Goal: Information Seeking & Learning: Learn about a topic

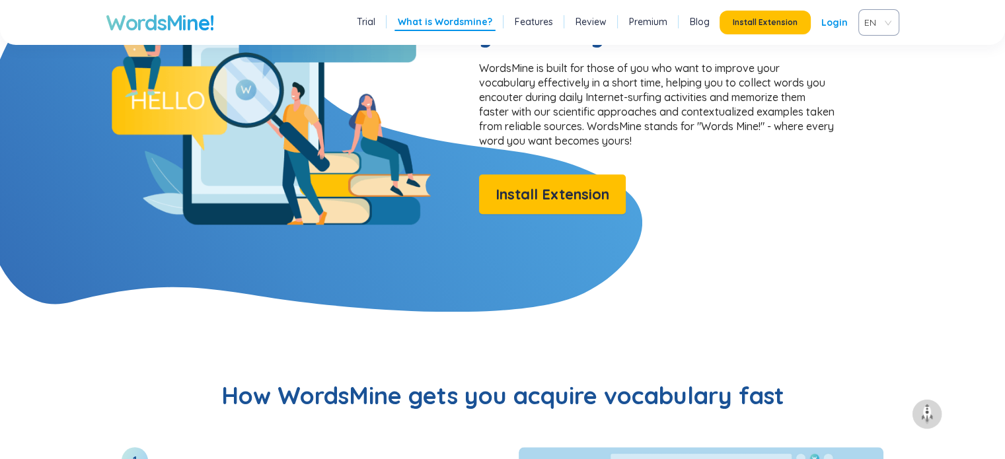
scroll to position [1143, 0]
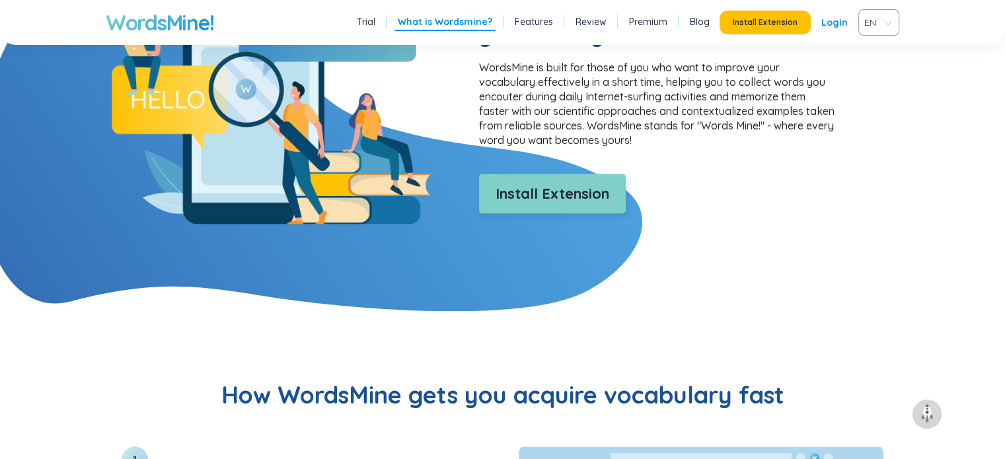
click at [565, 200] on span "Install Extension" at bounding box center [552, 193] width 114 height 23
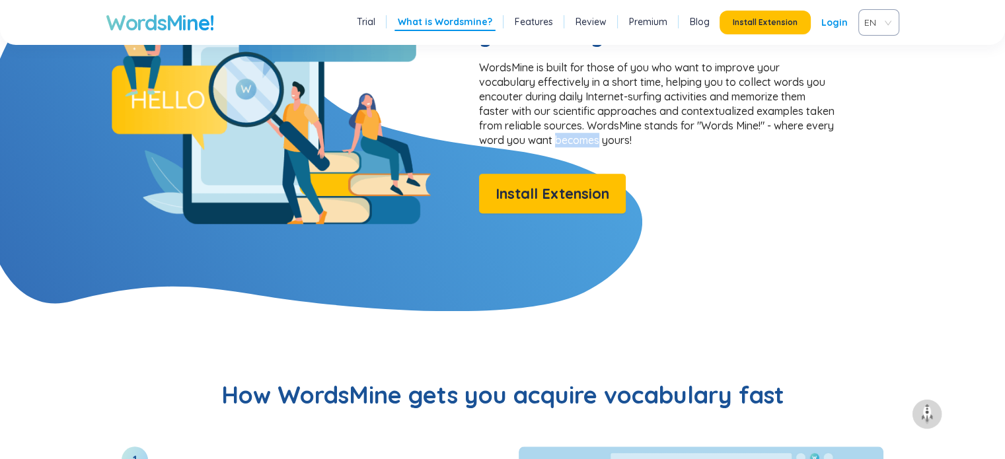
drag, startPoint x: 618, startPoint y: 139, endPoint x: 663, endPoint y: 138, distance: 44.9
click at [663, 138] on p "WordsMine is built for those of you who want to improve your vocabulary effecti…" at bounding box center [657, 103] width 357 height 87
click at [637, 132] on p "WordsMine is built for those of you who want to improve your vocabulary effecti…" at bounding box center [657, 103] width 357 height 87
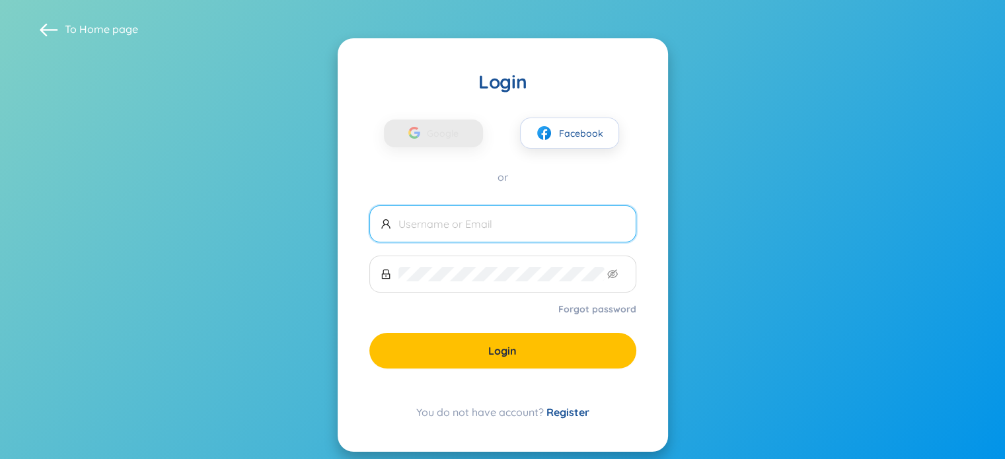
click at [536, 227] on input "text" at bounding box center [511, 224] width 227 height 15
click at [560, 222] on input "text" at bounding box center [511, 224] width 227 height 15
click at [511, 224] on input "text" at bounding box center [511, 224] width 227 height 15
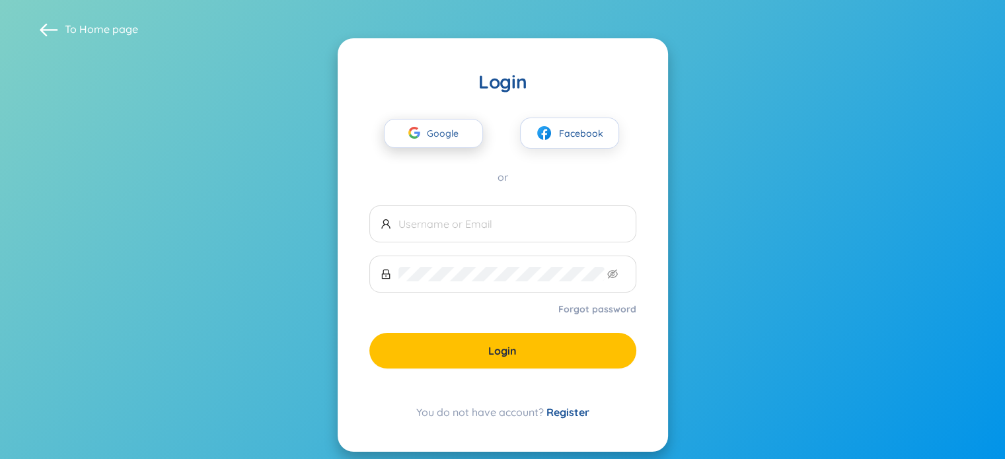
click at [444, 142] on span "Google" at bounding box center [446, 134] width 38 height 28
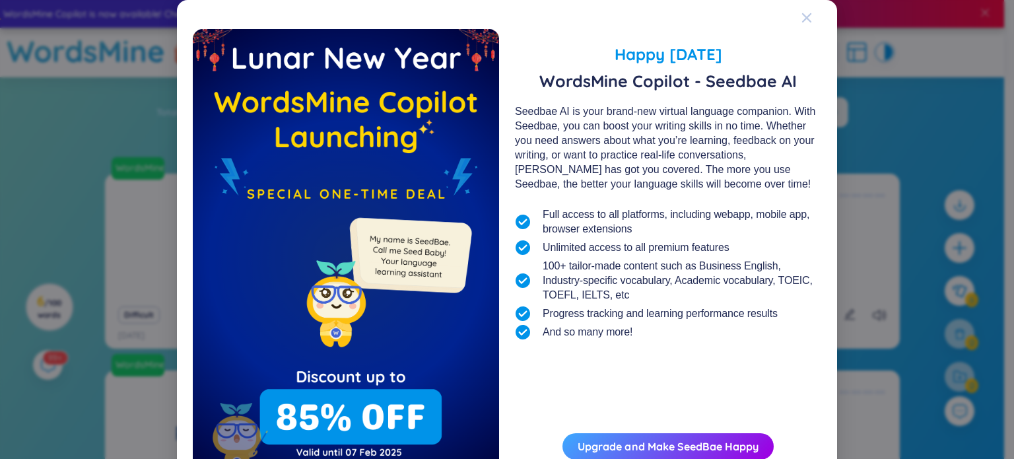
click at [823, 22] on span "Close" at bounding box center [820, 18] width 36 height 36
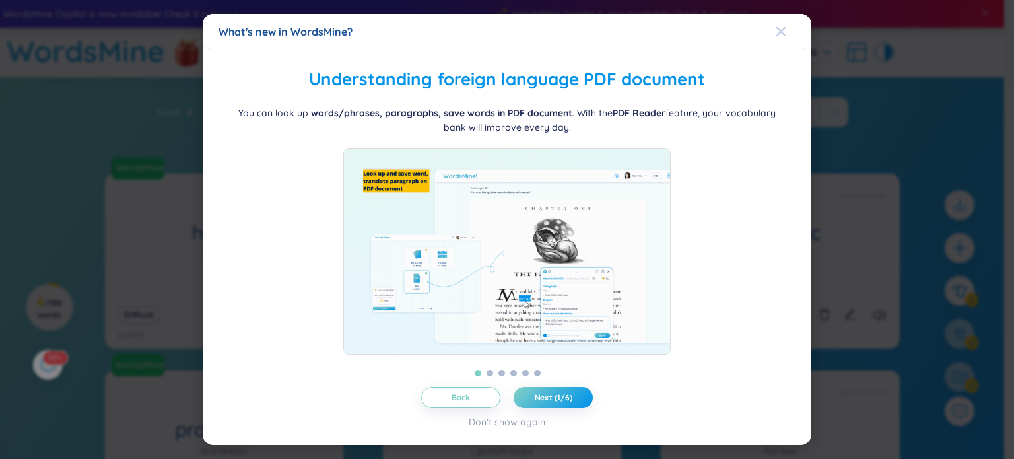
click at [779, 36] on div "Close" at bounding box center [781, 32] width 11 height 36
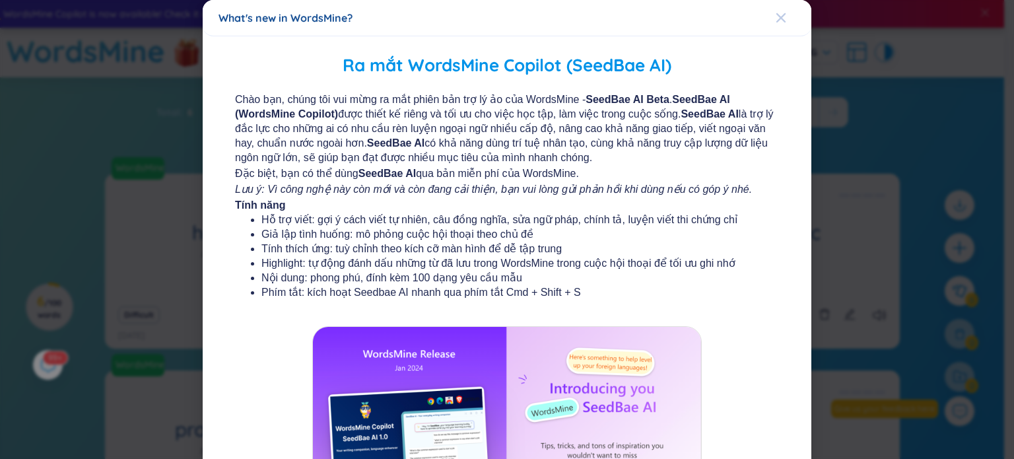
click at [778, 13] on icon "Close" at bounding box center [781, 18] width 11 height 11
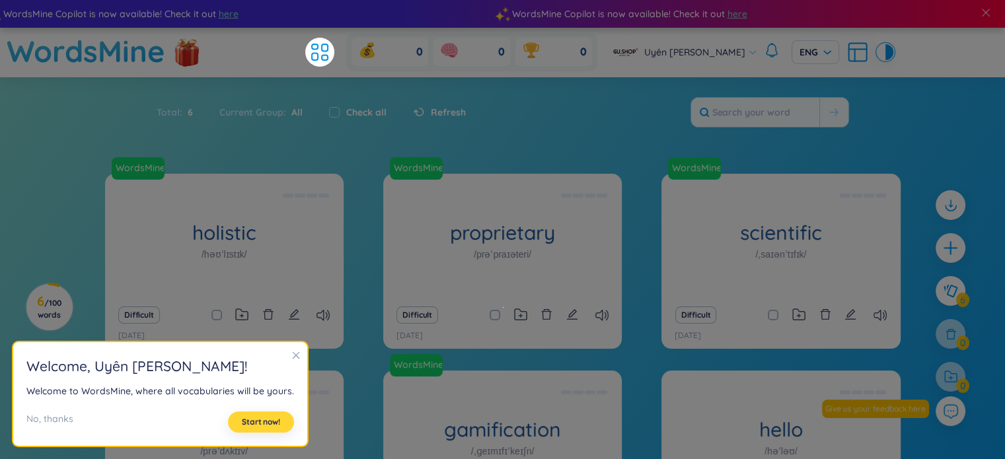
click at [265, 427] on span "Start now!" at bounding box center [261, 422] width 38 height 11
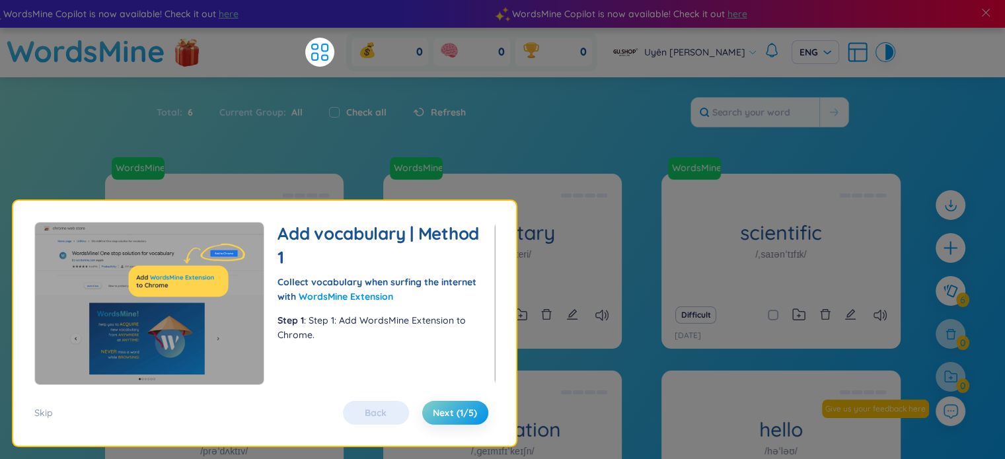
click at [448, 412] on span "Next (1/5)" at bounding box center [455, 412] width 44 height 13
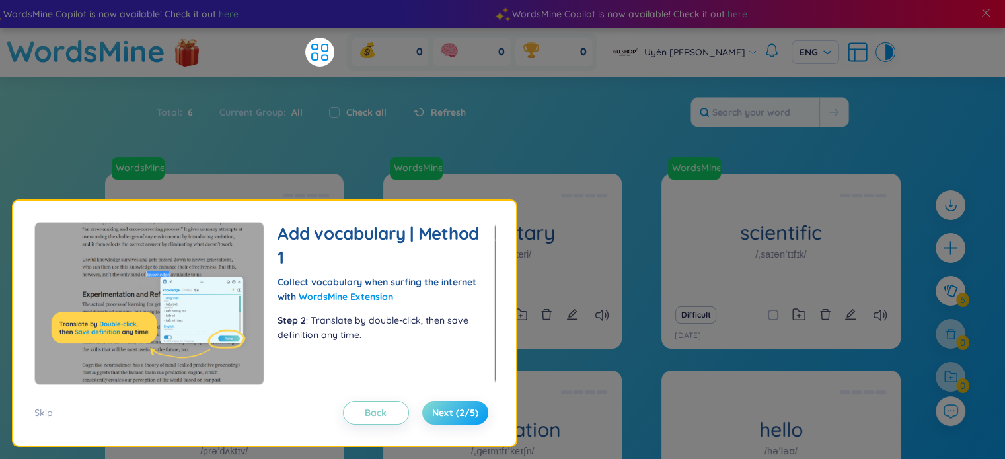
click at [444, 409] on span "Next (2/5)" at bounding box center [455, 412] width 46 height 13
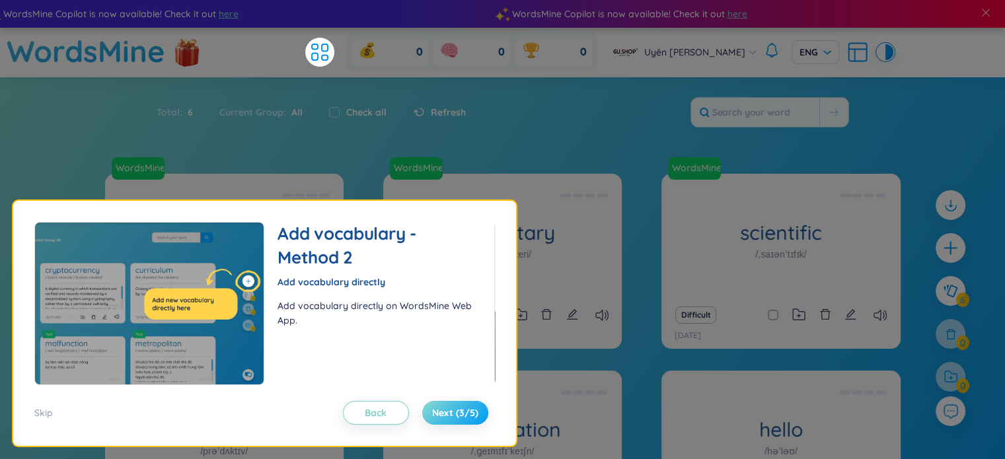
click at [451, 417] on span "Next (3/5)" at bounding box center [455, 412] width 46 height 13
click at [468, 412] on span "Next (3/5)" at bounding box center [455, 412] width 46 height 13
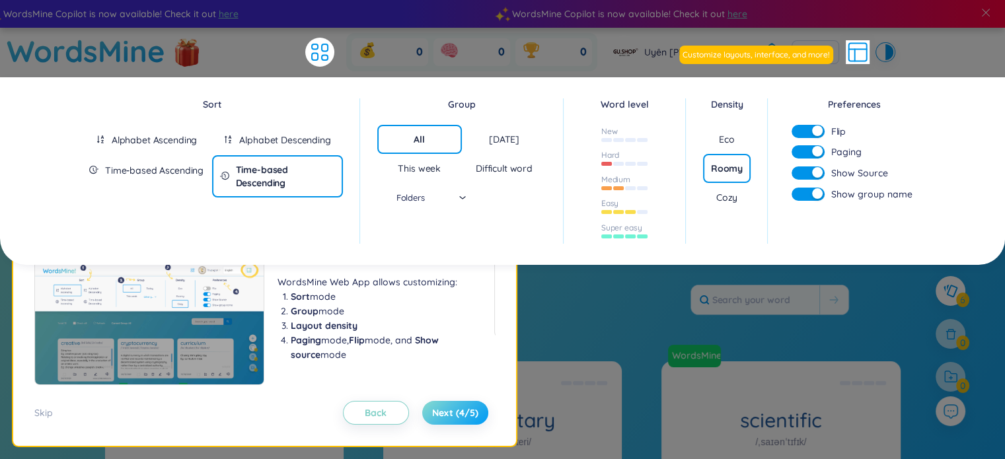
click at [464, 417] on span "Next (4/5)" at bounding box center [455, 412] width 46 height 13
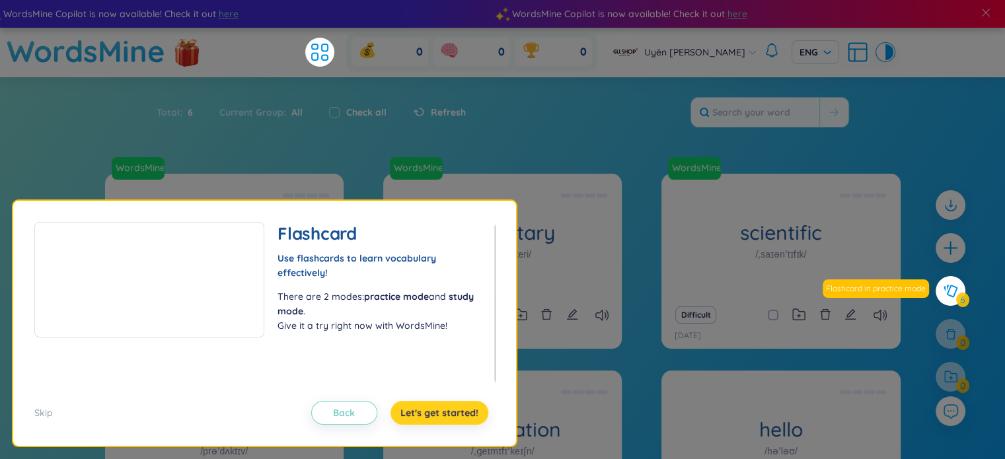
click at [452, 422] on button "Let's get started!" at bounding box center [439, 413] width 98 height 24
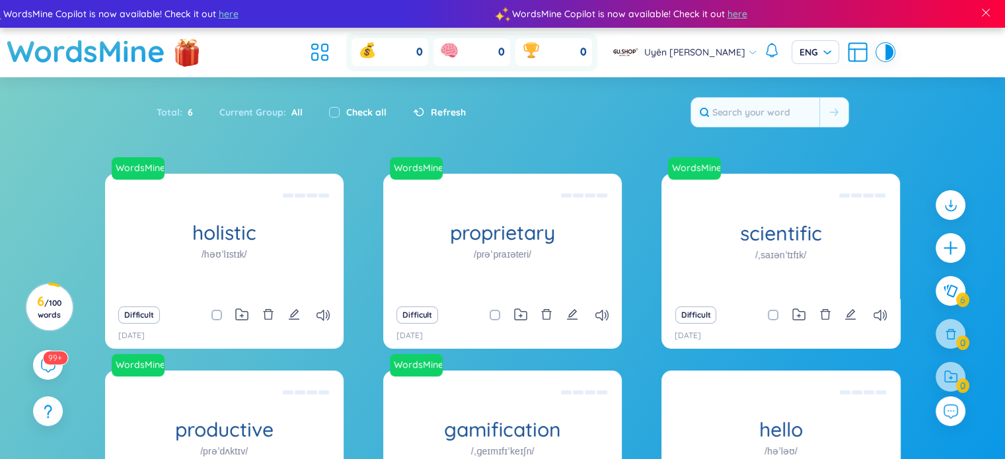
click at [610, 123] on div "Total : 6 Current Group : All Check all Refresh" at bounding box center [502, 118] width 824 height 57
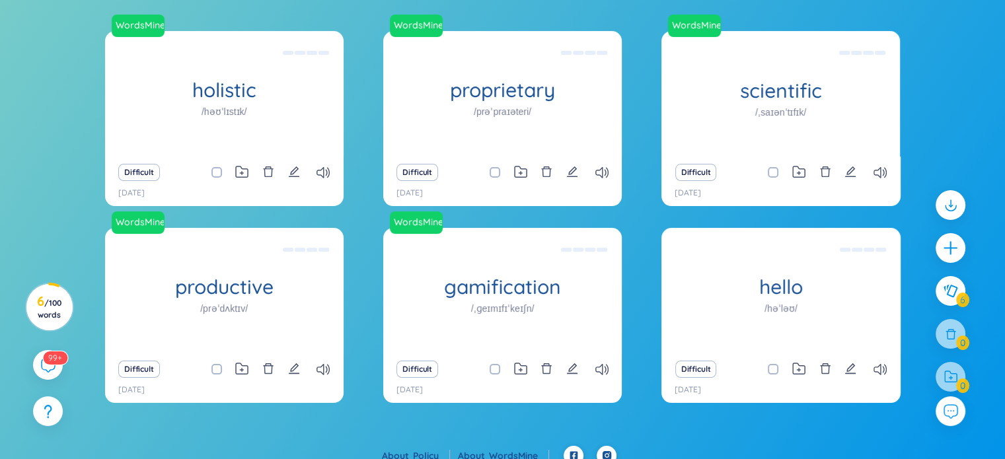
scroll to position [155, 0]
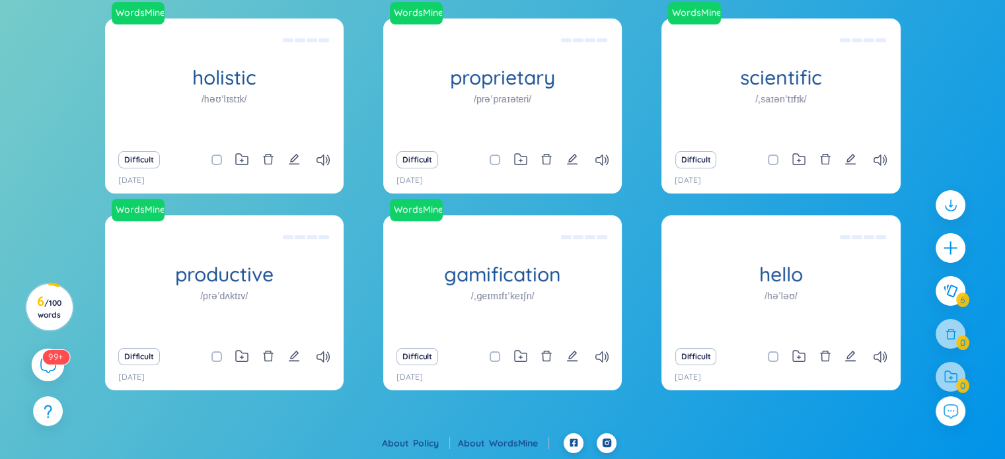
click at [50, 367] on icon at bounding box center [48, 365] width 16 height 16
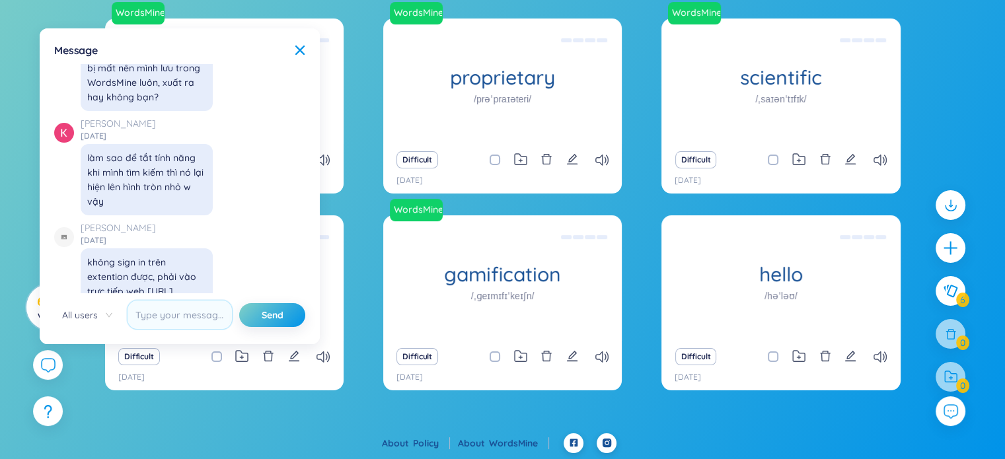
scroll to position [15235, 0]
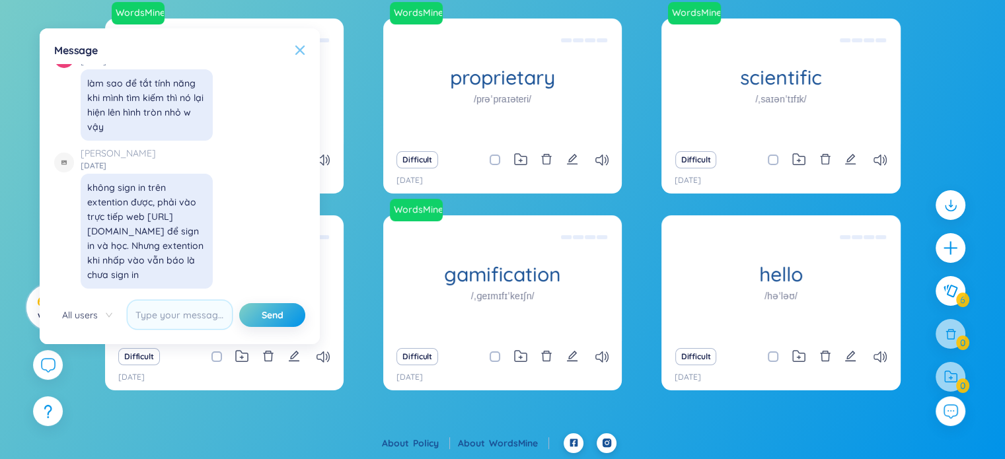
click at [299, 48] on icon at bounding box center [300, 50] width 11 height 11
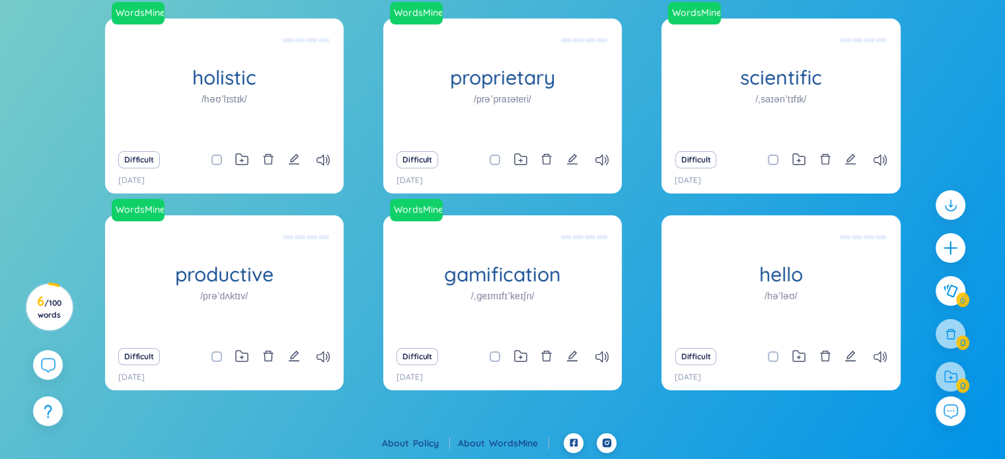
scroll to position [0, 0]
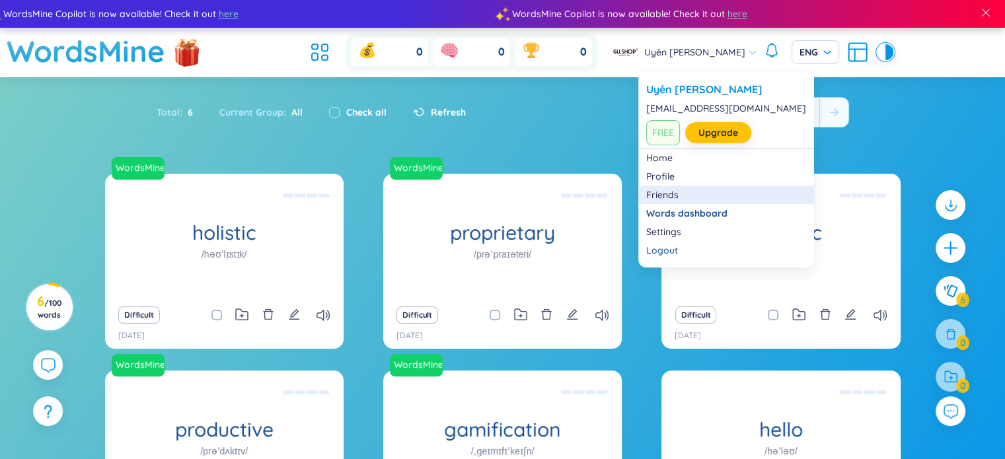
click at [703, 194] on div "Friends" at bounding box center [726, 194] width 160 height 13
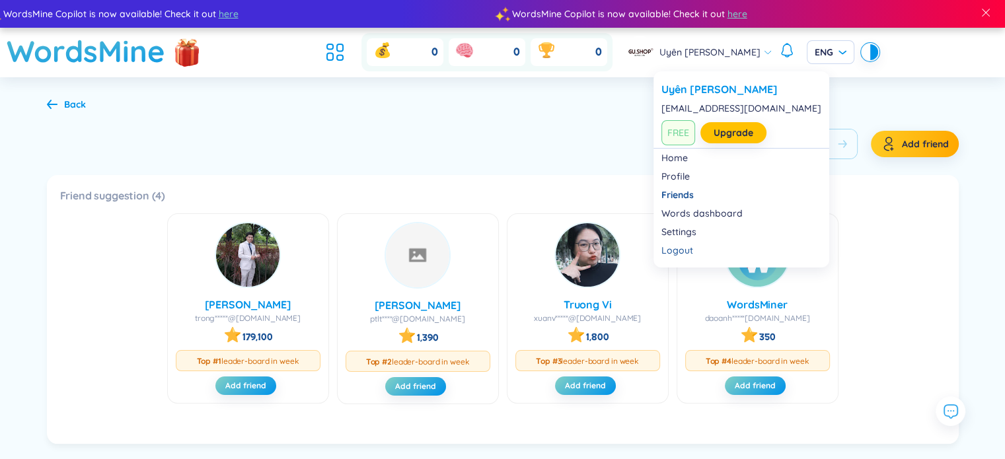
click at [729, 52] on div "Uyên Gia" at bounding box center [697, 52] width 149 height 33
click at [684, 170] on link "Profile" at bounding box center [741, 176] width 160 height 13
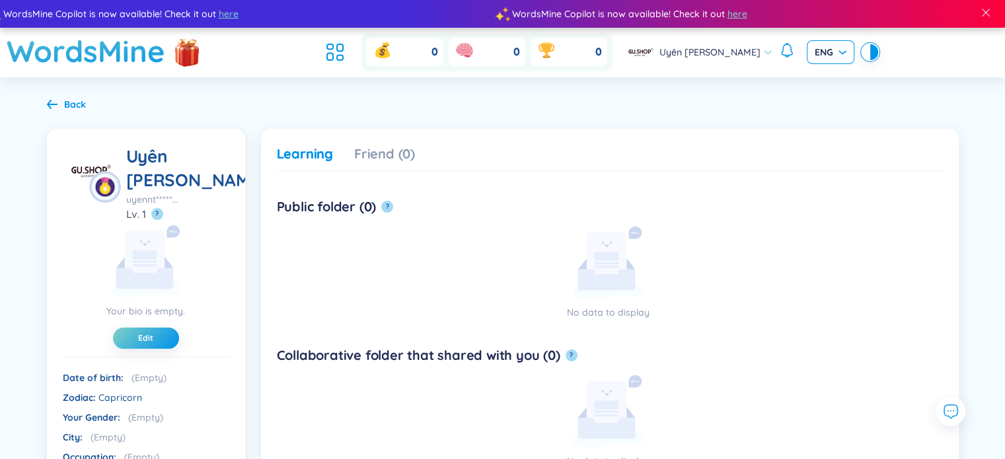
click at [812, 42] on div "ENG" at bounding box center [830, 52] width 48 height 24
click at [779, 59] on div at bounding box center [787, 52] width 16 height 20
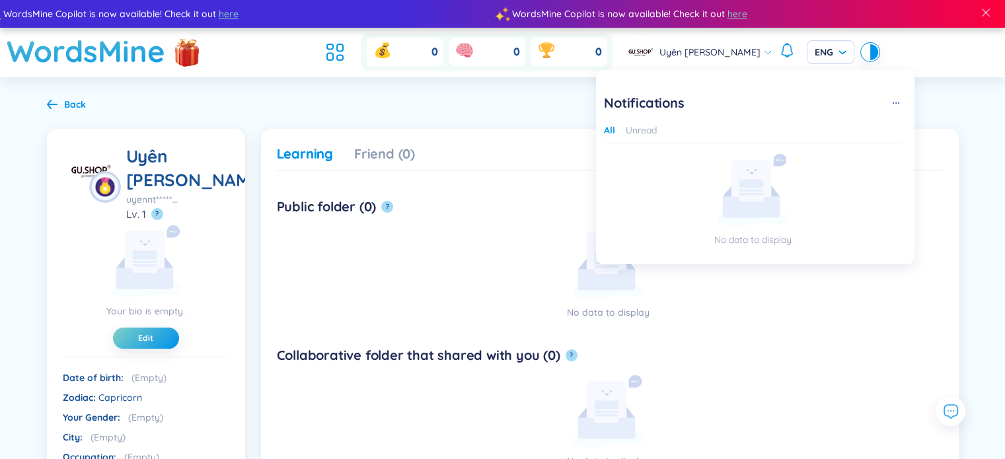
click at [726, 58] on span "Uyên Gia" at bounding box center [709, 52] width 101 height 15
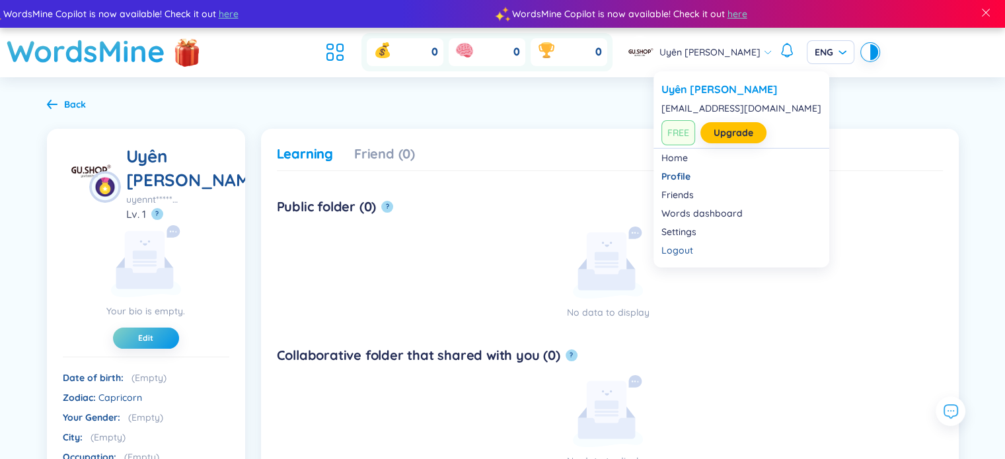
click at [862, 50] on div at bounding box center [866, 52] width 8 height 16
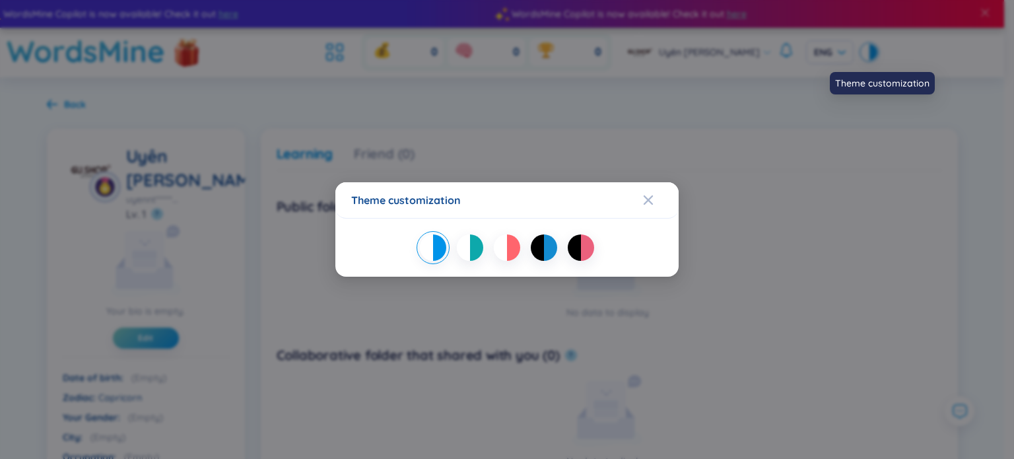
click at [724, 56] on div "Theme customization" at bounding box center [507, 229] width 1014 height 459
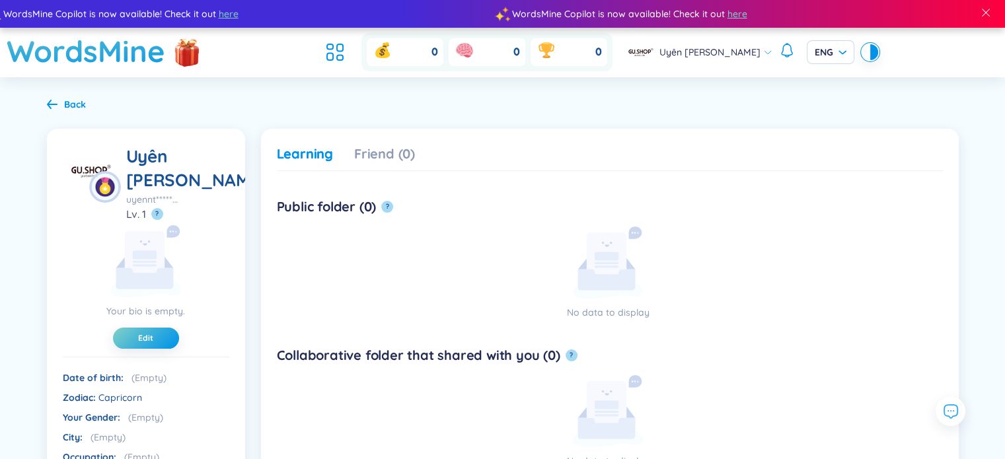
click at [716, 43] on div "Uyên Gia" at bounding box center [697, 52] width 149 height 33
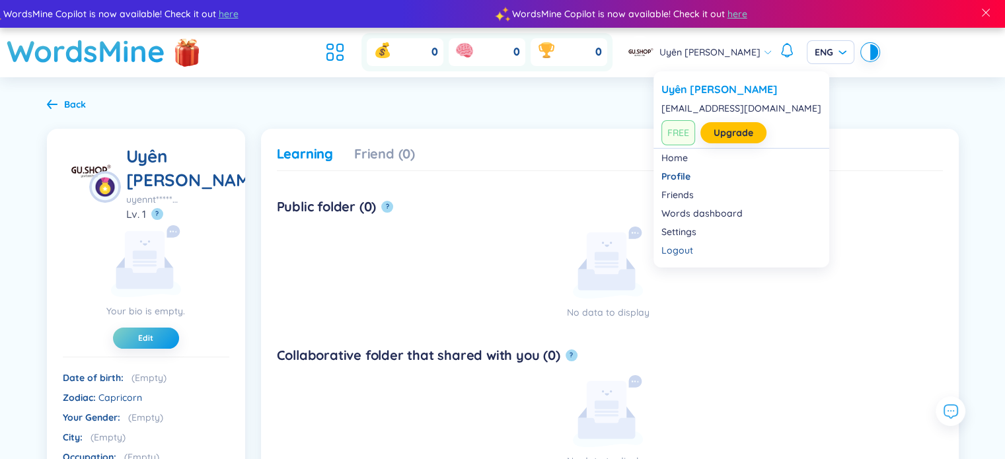
click at [781, 53] on icon at bounding box center [786, 49] width 11 height 11
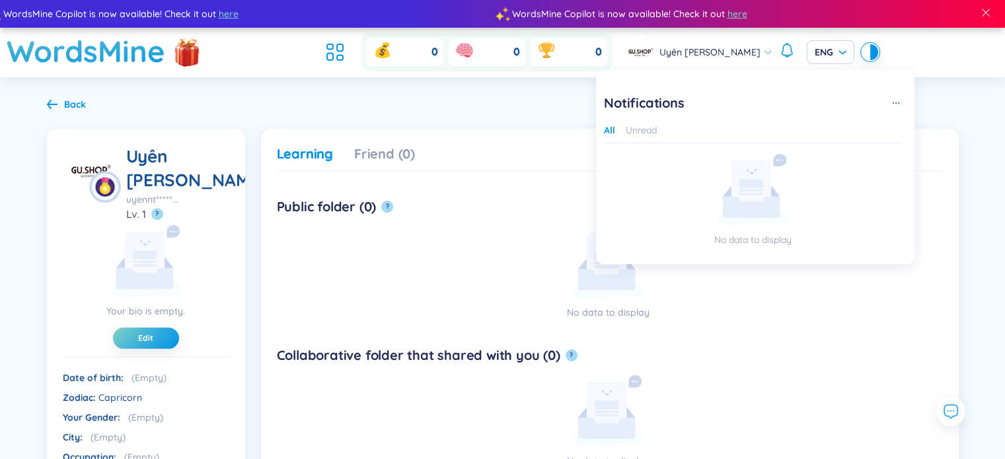
click at [779, 48] on icon at bounding box center [787, 50] width 16 height 16
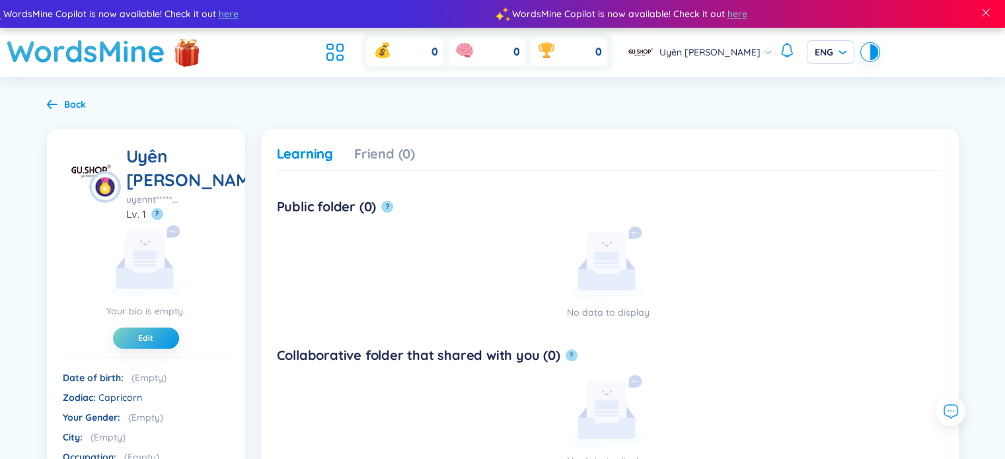
click at [721, 53] on span "Uyên Gia" at bounding box center [709, 52] width 101 height 15
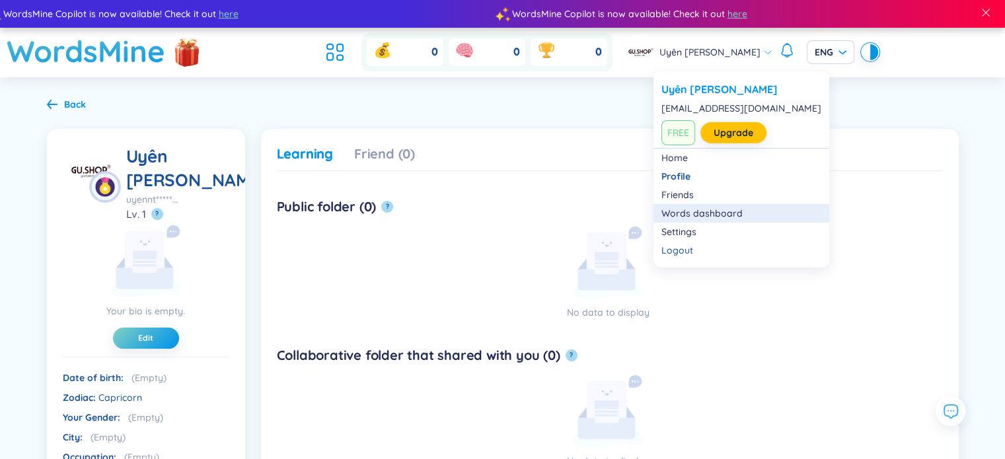
click at [748, 215] on link "Words dashboard" at bounding box center [741, 213] width 160 height 13
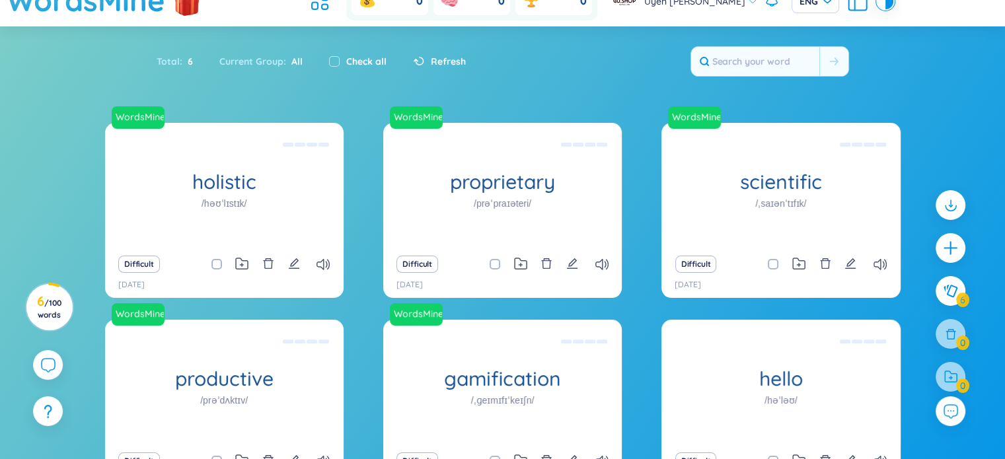
scroll to position [45, 0]
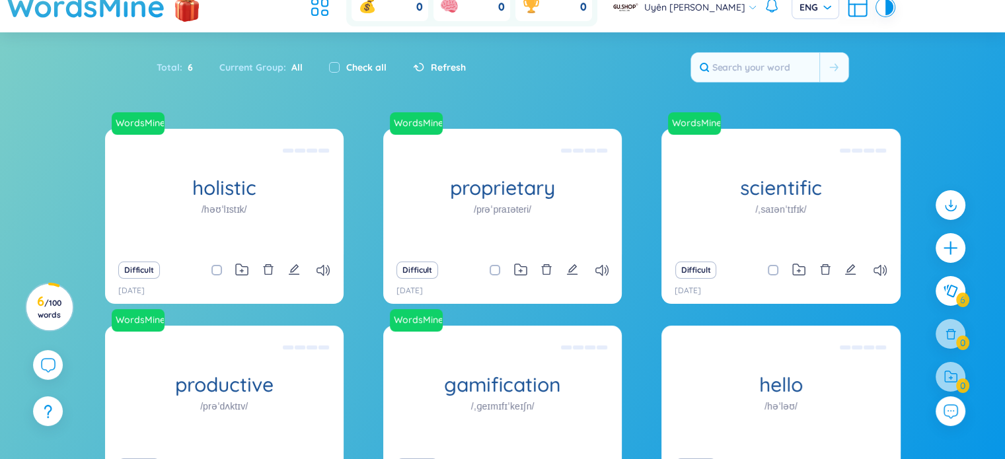
type input "s"
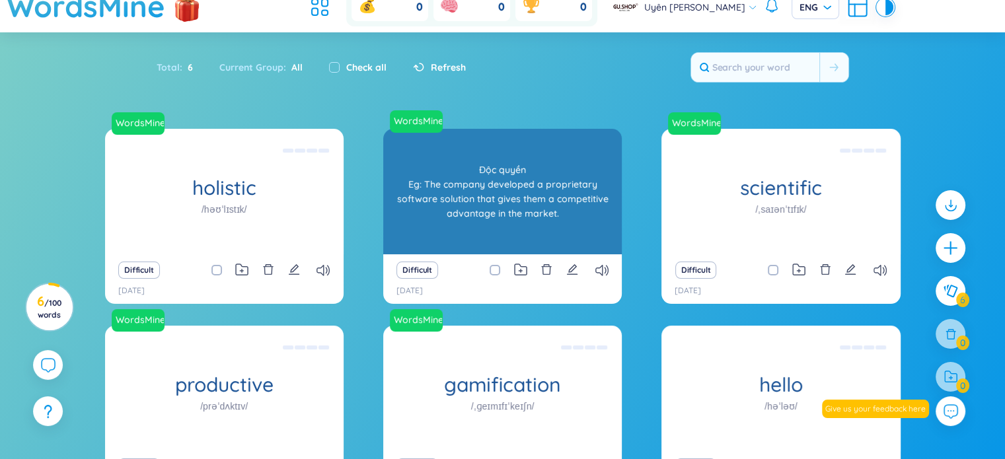
click at [523, 195] on h1 "proprietary" at bounding box center [502, 187] width 238 height 23
click at [505, 160] on div "Độc quyền Eg: The company developed a proprietary software solution that gives …" at bounding box center [502, 191] width 225 height 119
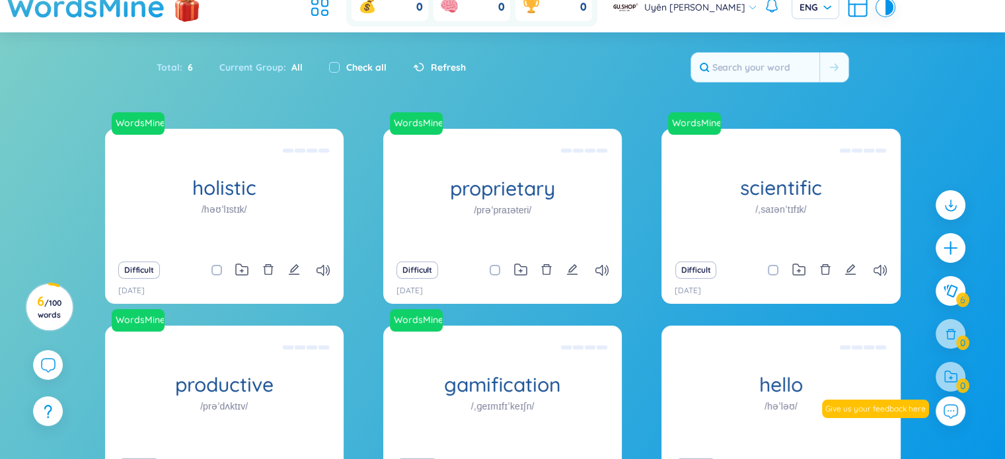
click at [495, 270] on span at bounding box center [494, 270] width 11 height 11
click at [496, 270] on input "checkbox" at bounding box center [501, 270] width 11 height 11
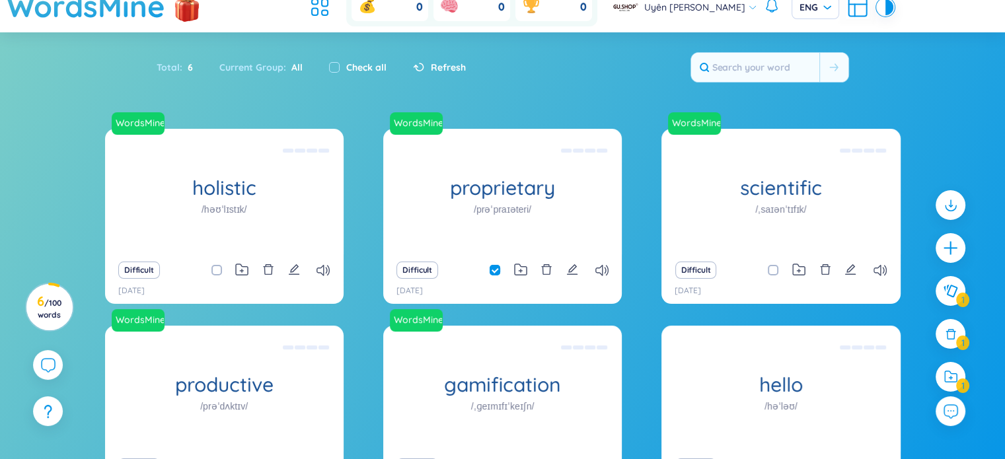
click at [495, 270] on span at bounding box center [494, 270] width 11 height 11
click at [496, 270] on input "checkbox" at bounding box center [501, 270] width 11 height 11
checkbox input "false"
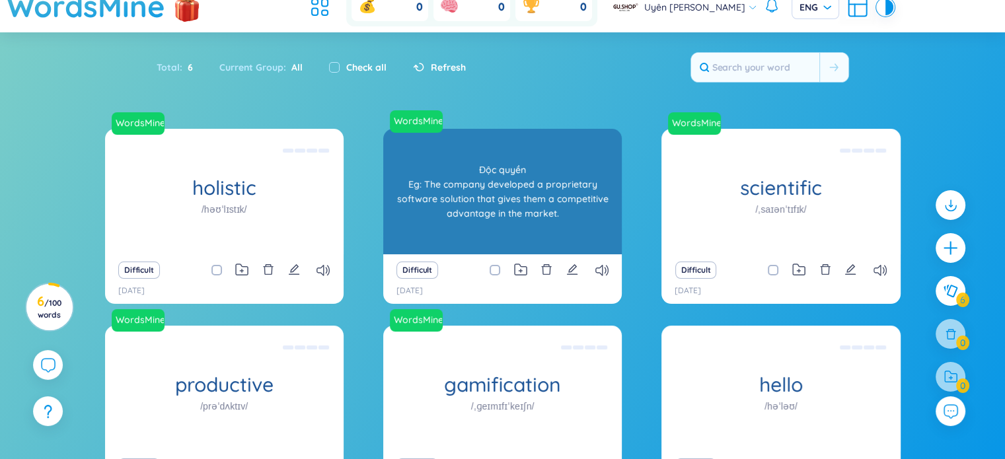
scroll to position [155, 0]
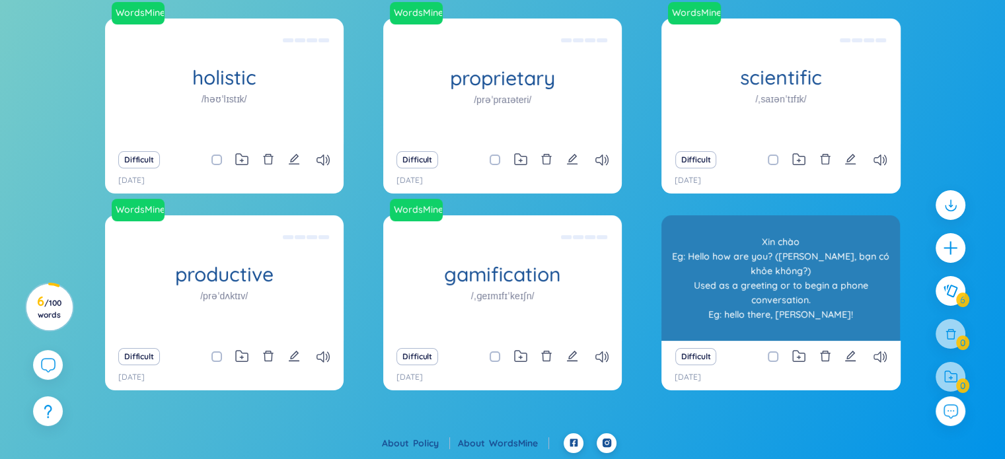
click at [755, 295] on div "hello /həˈləʊ/" at bounding box center [780, 277] width 238 height 125
click at [755, 295] on div "Xin chào Eg: Hello how are you? (Xin chào, bạn có khỏe không?) Used as a greeti…" at bounding box center [780, 278] width 225 height 119
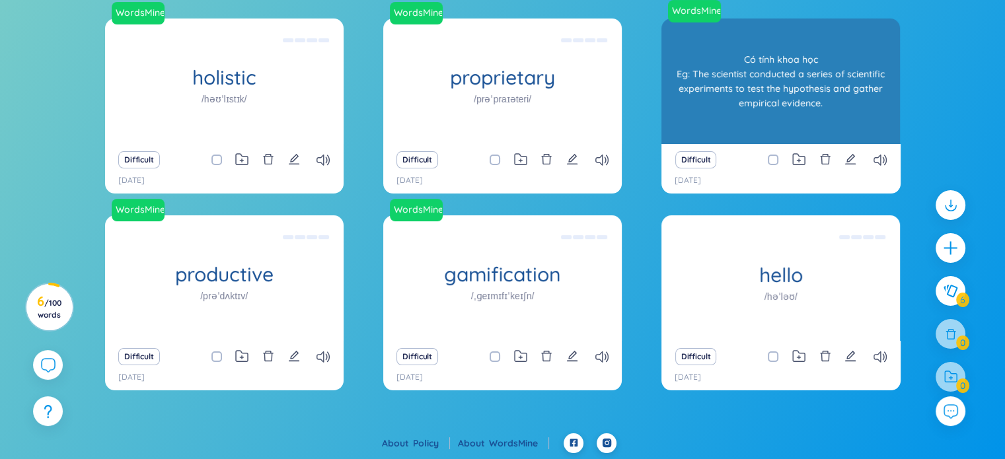
scroll to position [0, 0]
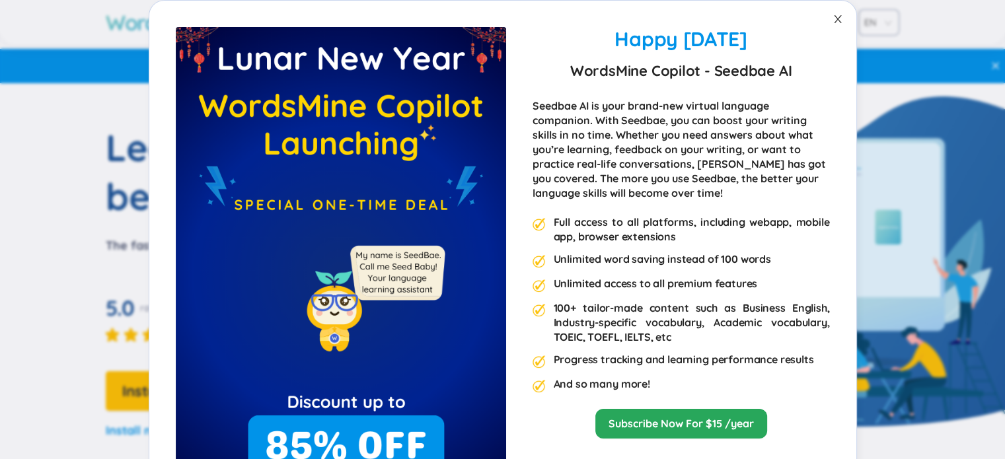
click at [832, 18] on icon "close" at bounding box center [837, 19] width 11 height 11
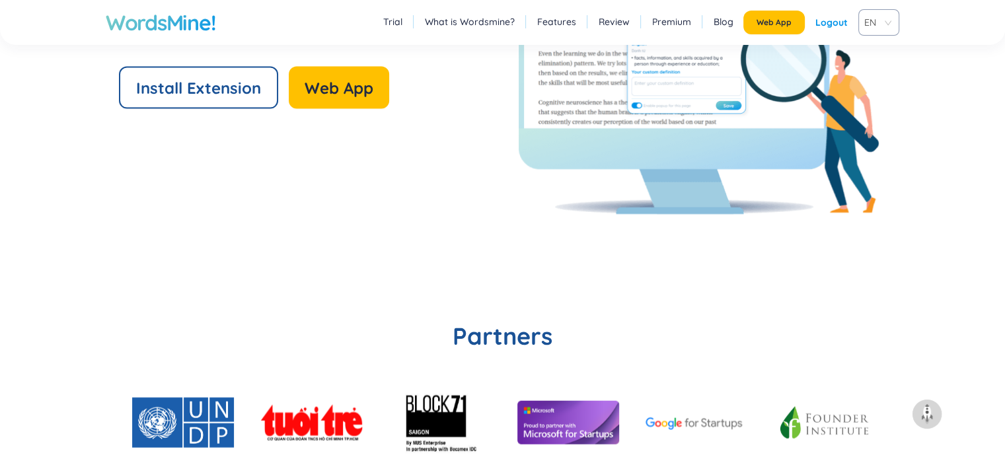
scroll to position [3325, 0]
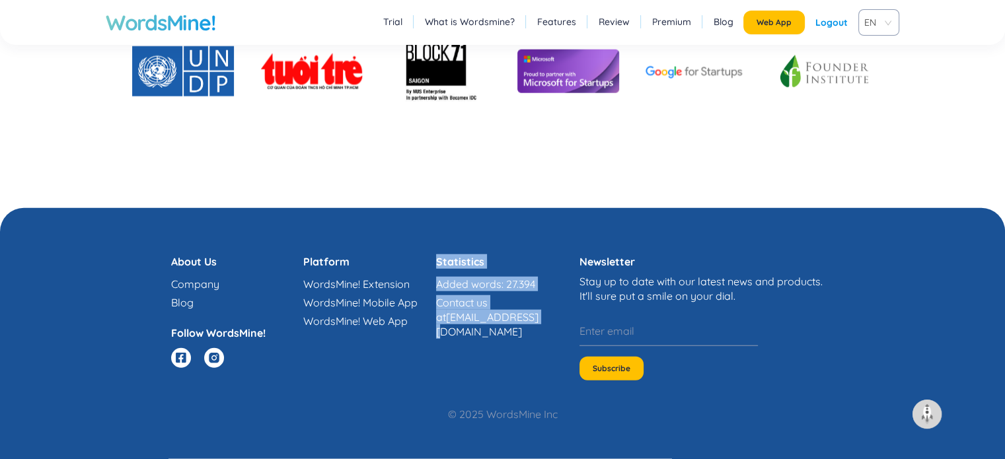
drag, startPoint x: 435, startPoint y: 316, endPoint x: 532, endPoint y: 322, distance: 97.3
click at [532, 322] on div "About Us Company Blog Follow WordsMine! Platform WordsMine! Extension WordsMine…" at bounding box center [502, 317] width 676 height 126
click at [544, 291] on ul "Added words: 27.394 Contact us at hi@wordsmine.com" at bounding box center [502, 308] width 133 height 62
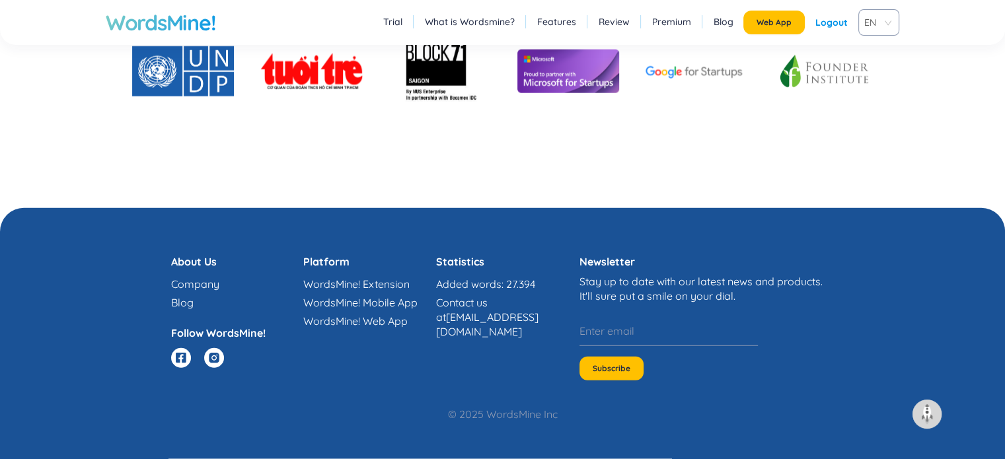
click at [338, 319] on link "WordsMine! Web App" at bounding box center [355, 320] width 104 height 13
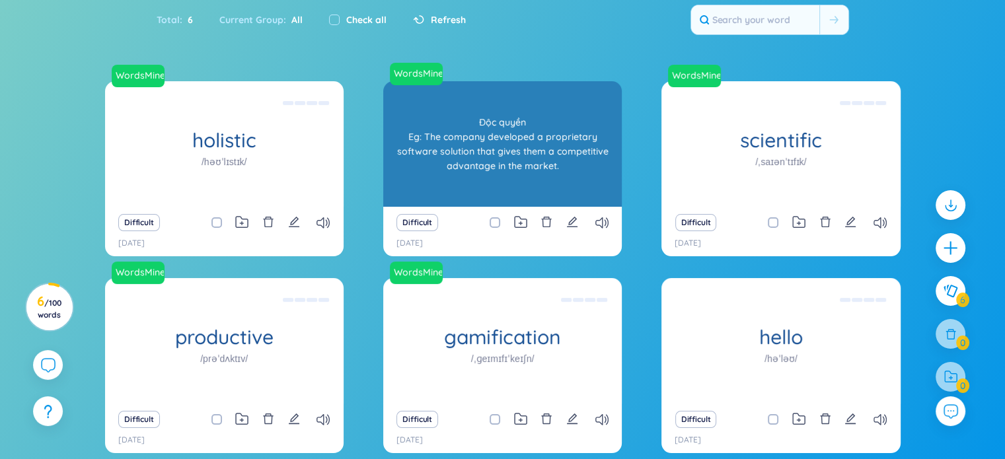
scroll to position [155, 0]
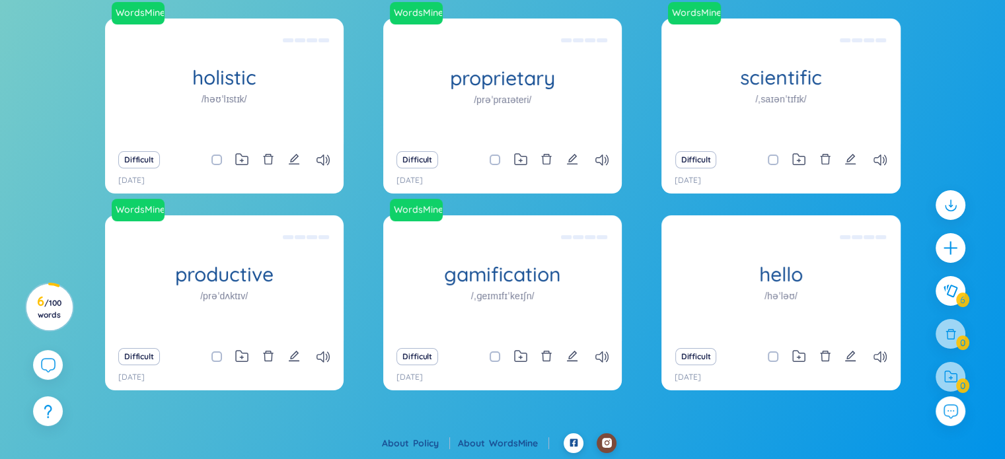
click at [601, 444] on icon at bounding box center [606, 442] width 11 height 11
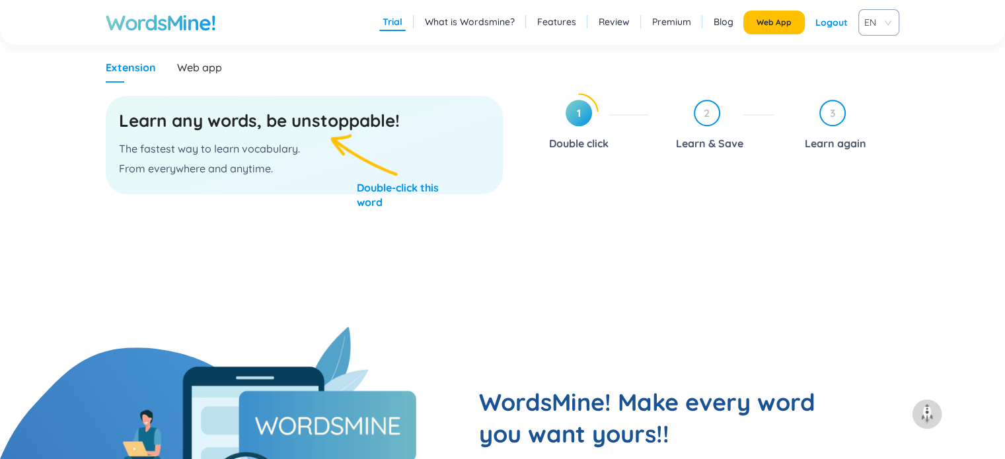
scroll to position [742, 0]
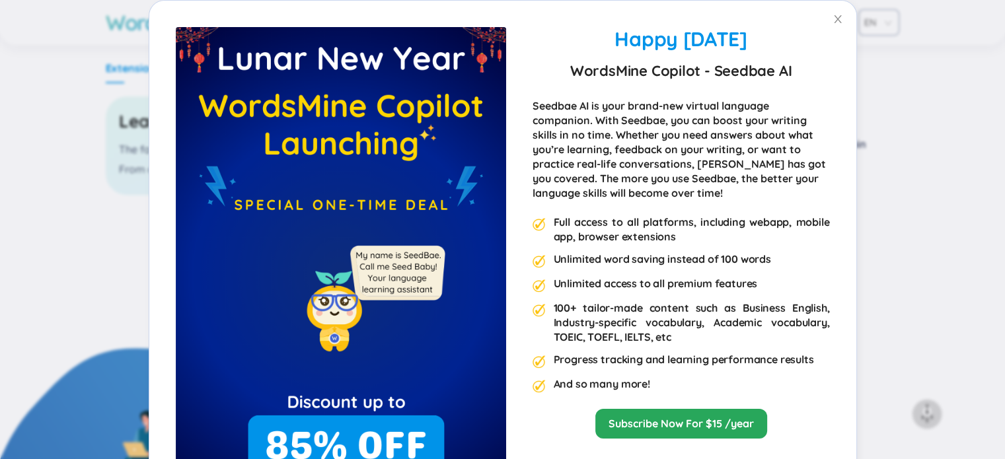
click at [930, 155] on div "Happy [DATE] WordsMine Copilot - Seedbae AI Seedbae AI is your brand-new virtua…" at bounding box center [502, 229] width 1005 height 459
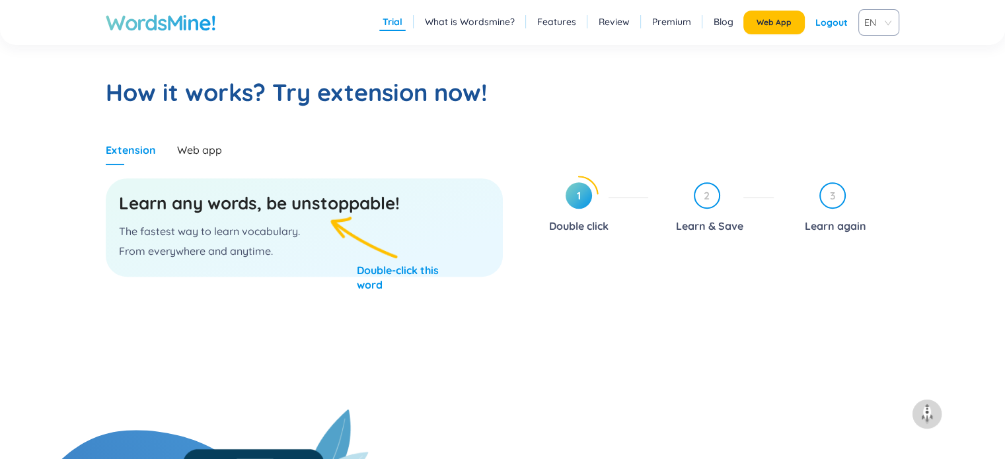
scroll to position [660, 0]
click at [365, 205] on h3 "Learn any words, be unstoppable!" at bounding box center [304, 204] width 370 height 24
click at [338, 231] on div "Learn any words, be unstoppable! The fastest way to learn vocabulary. From ever…" at bounding box center [304, 228] width 397 height 98
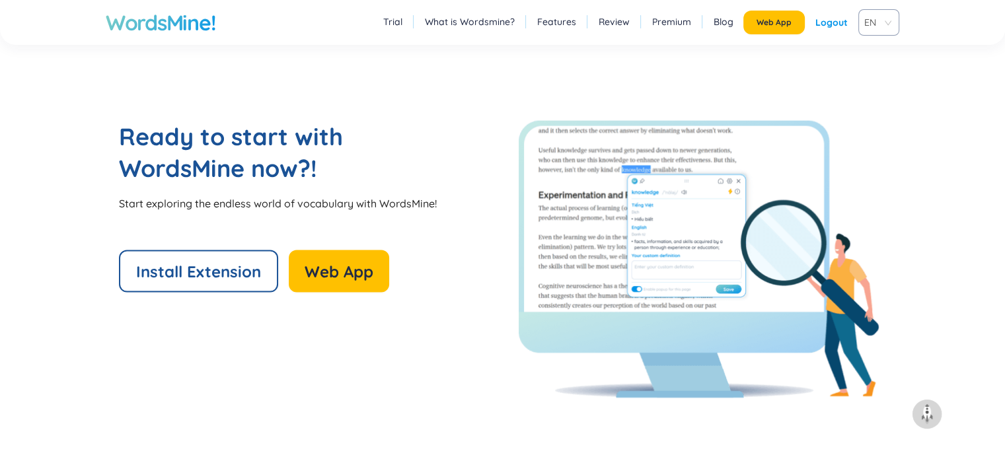
scroll to position [2788, 0]
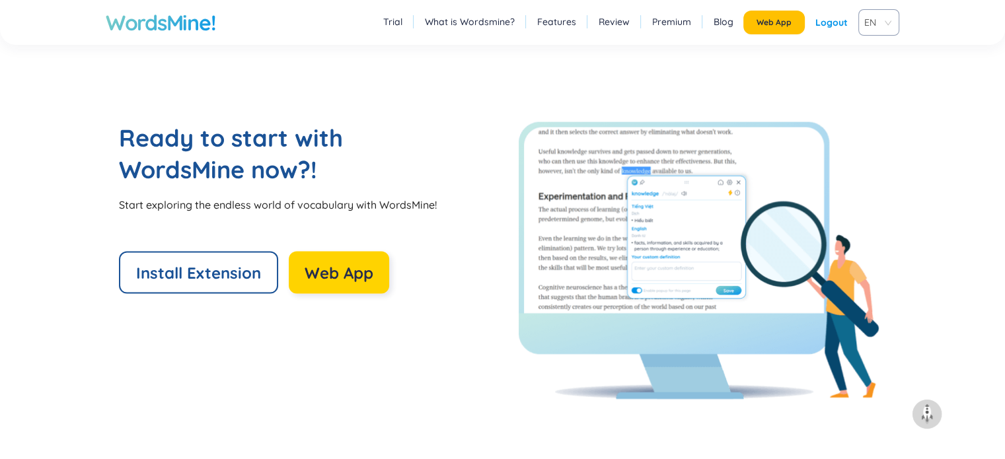
click at [355, 275] on span "Web App" at bounding box center [338, 272] width 69 height 21
click at [615, 18] on link "Review" at bounding box center [613, 21] width 31 height 13
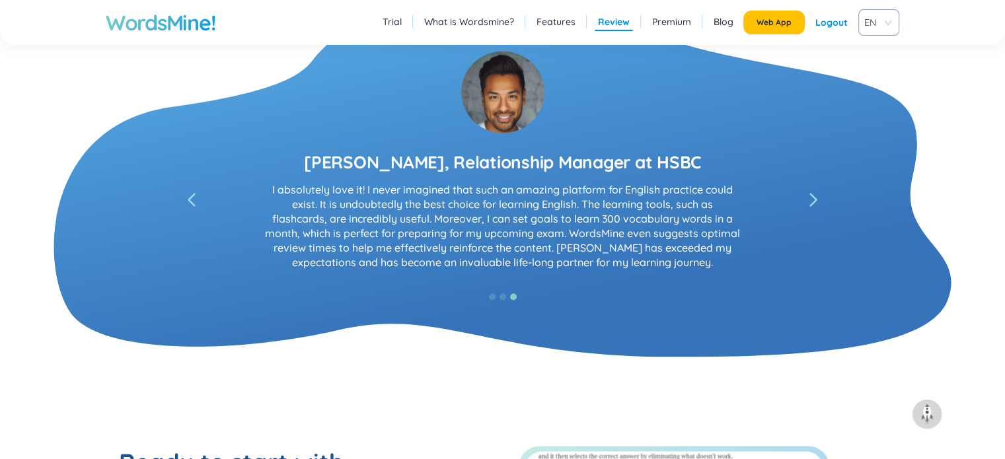
scroll to position [2464, 0]
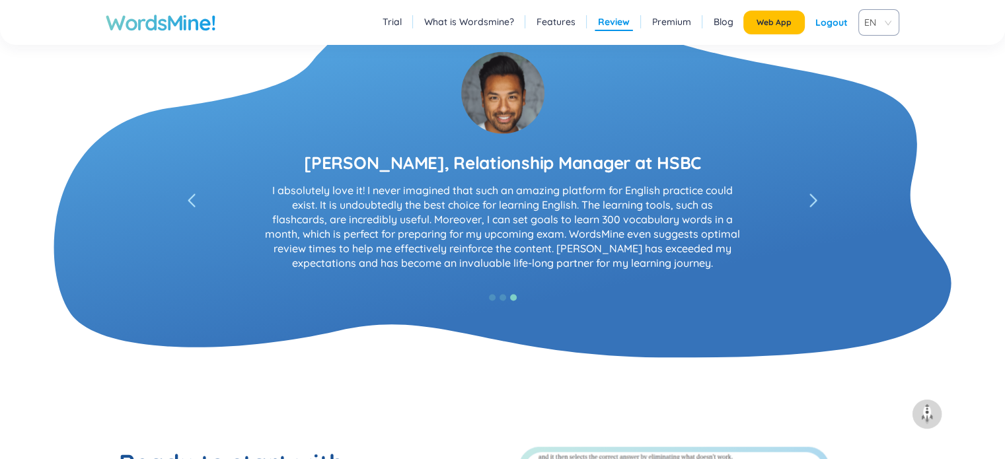
click at [811, 199] on icon "left" at bounding box center [813, 200] width 8 height 13
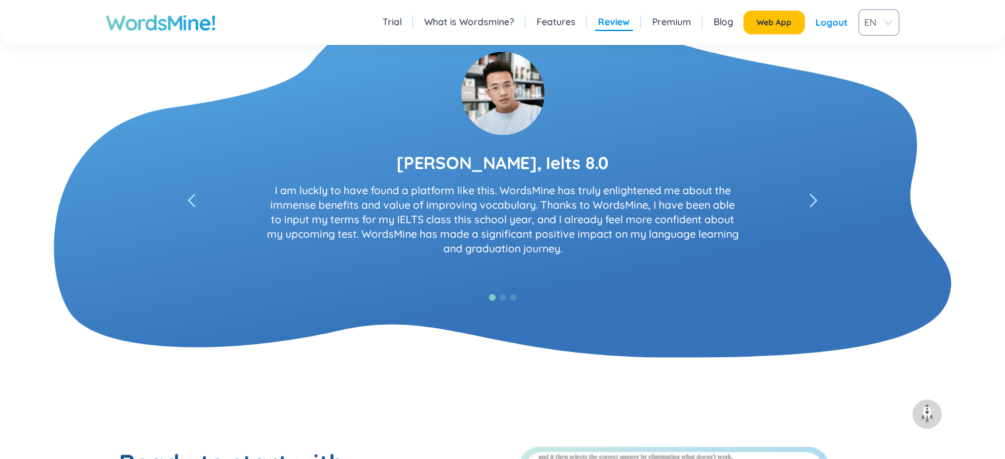
click at [810, 199] on icon "left" at bounding box center [813, 200] width 8 height 13
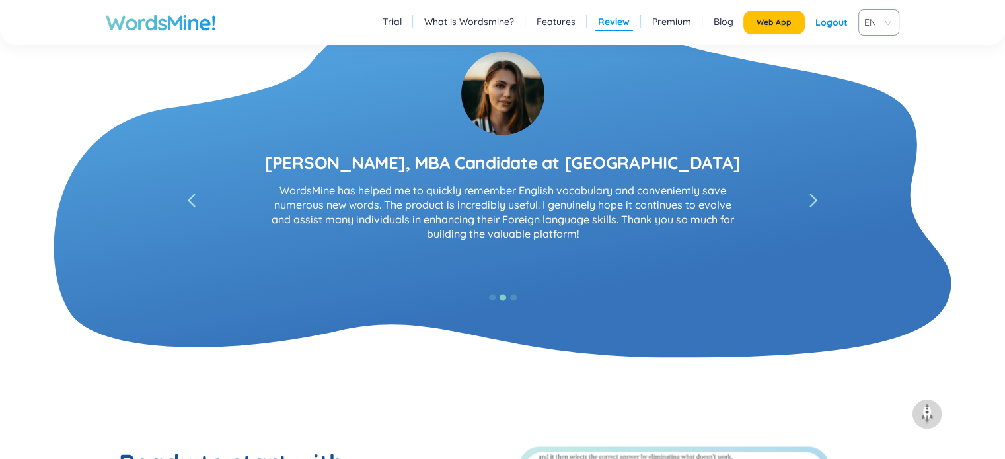
click at [810, 199] on icon "left" at bounding box center [813, 200] width 8 height 13
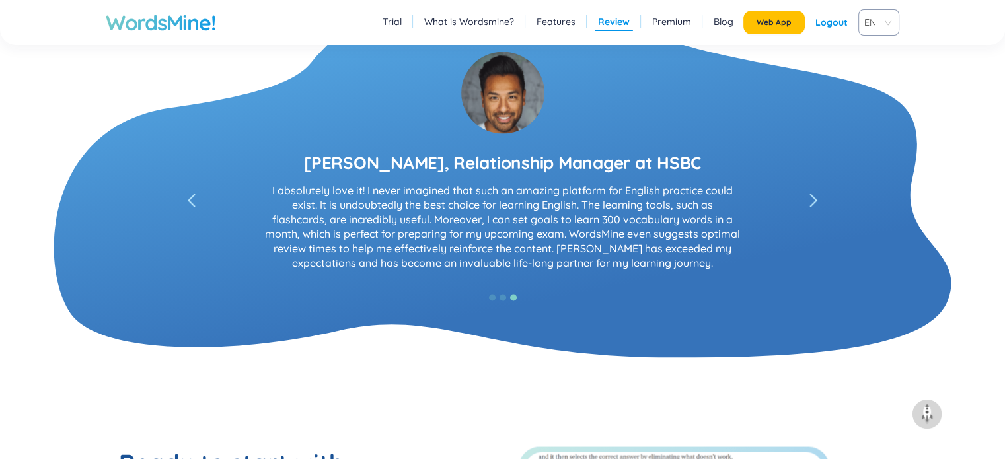
click at [810, 199] on icon "left" at bounding box center [813, 200] width 8 height 13
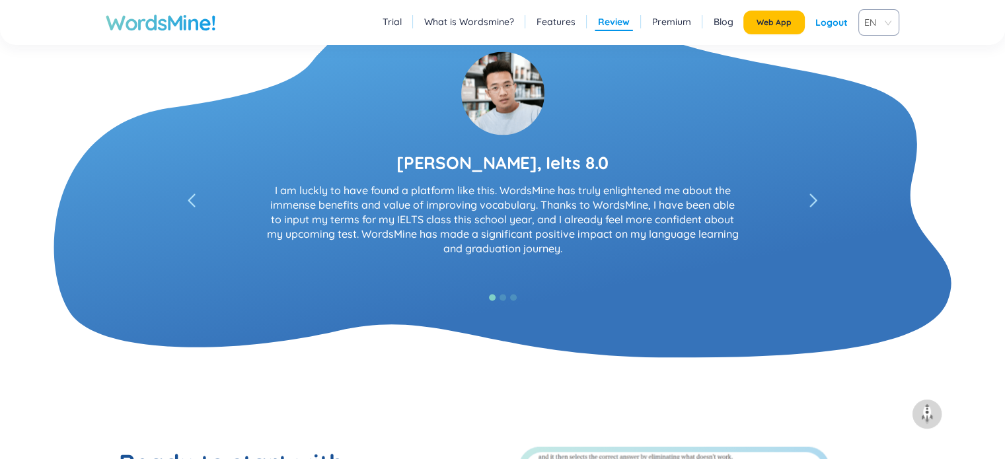
click at [651, 22] on li "Premium" at bounding box center [672, 22] width 46 height 17
click at [663, 22] on link "Premium" at bounding box center [671, 21] width 39 height 13
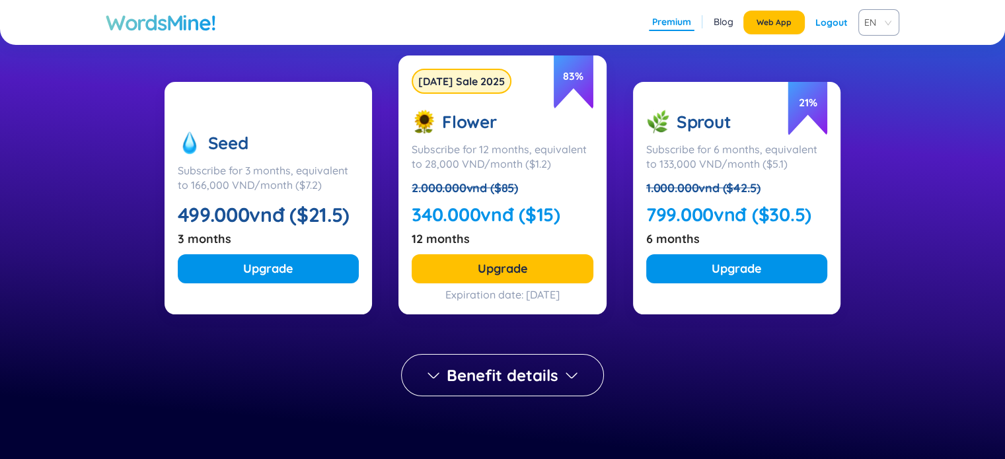
scroll to position [190, 0]
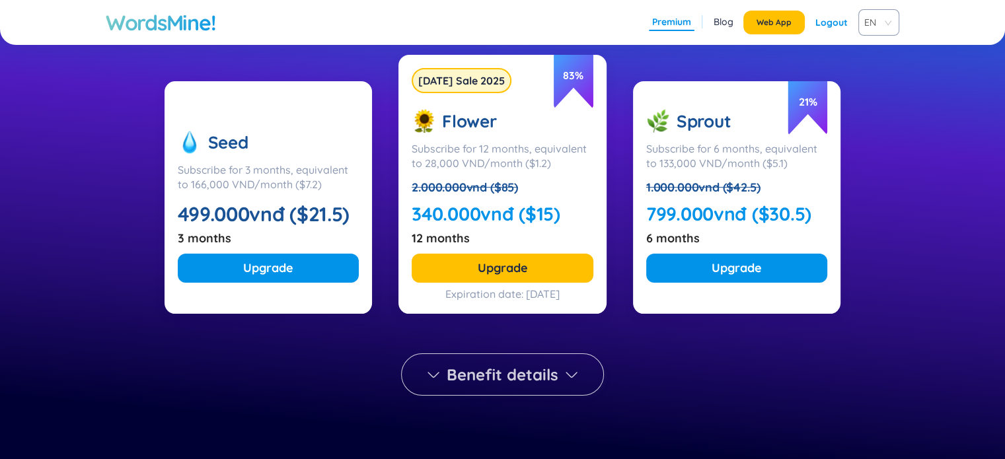
drag, startPoint x: 594, startPoint y: 126, endPoint x: 544, endPoint y: 374, distance: 253.3
click at [544, 374] on span "Benefit details" at bounding box center [502, 374] width 112 height 21
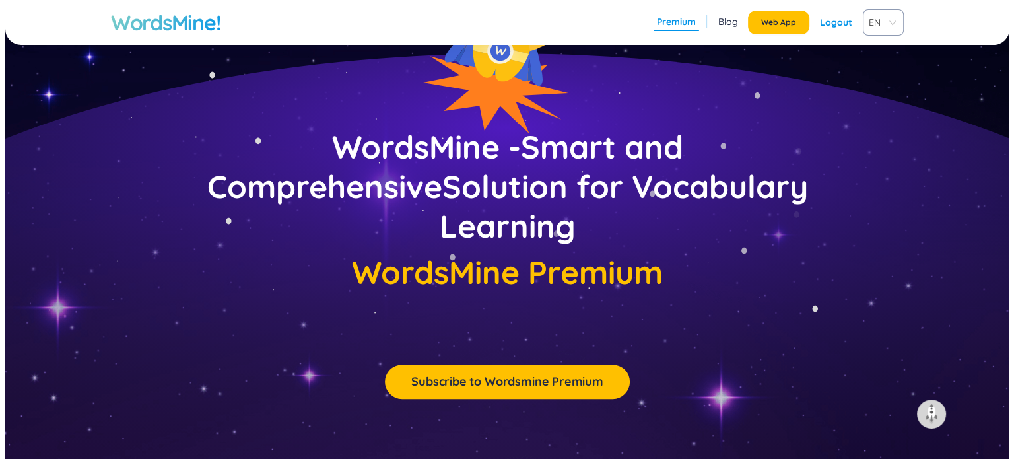
scroll to position [5501, 0]
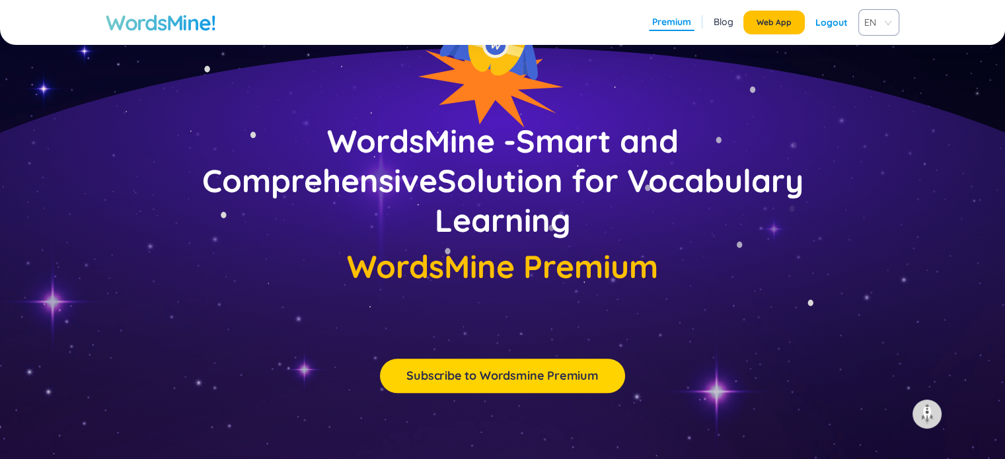
click at [511, 380] on span "Subscribe to Wordsmine Premium" at bounding box center [502, 376] width 192 height 18
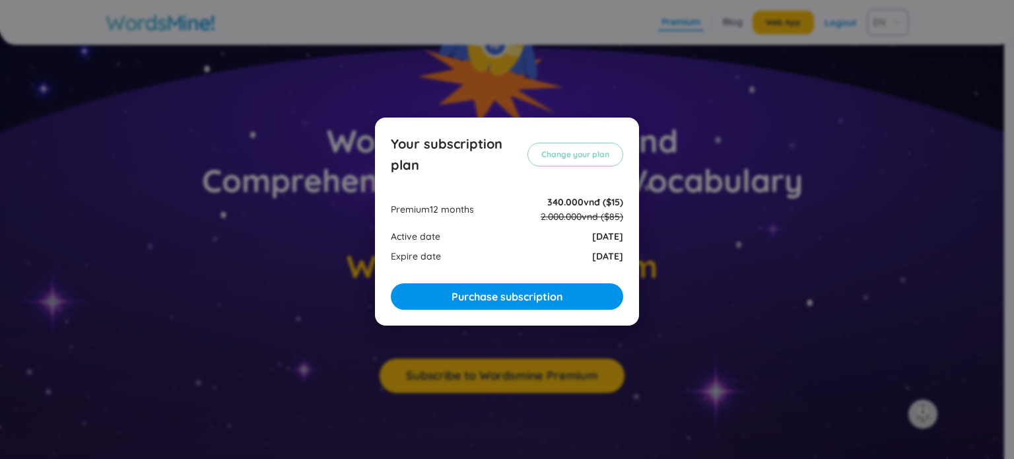
click at [882, 140] on div "Your subscription plan Change your plan Premium 12 months 340.000vnđ ($15) 2.00…" at bounding box center [507, 229] width 1014 height 459
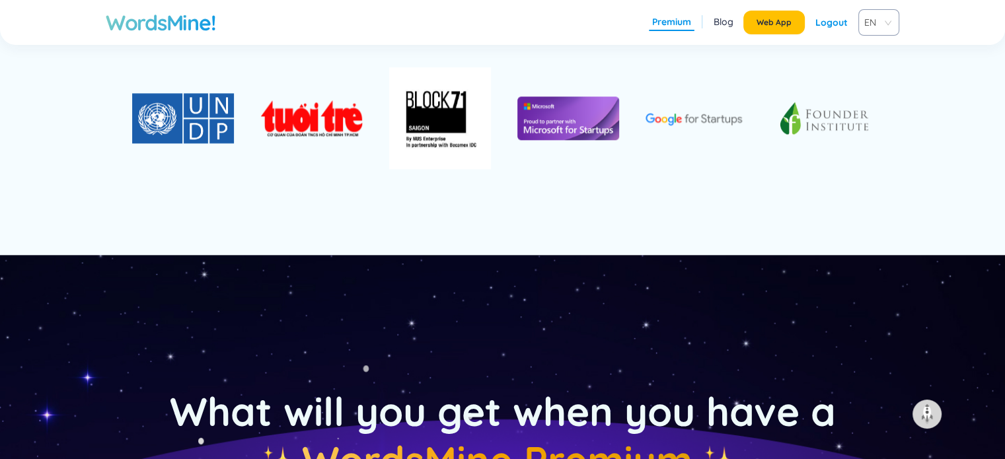
scroll to position [0, 0]
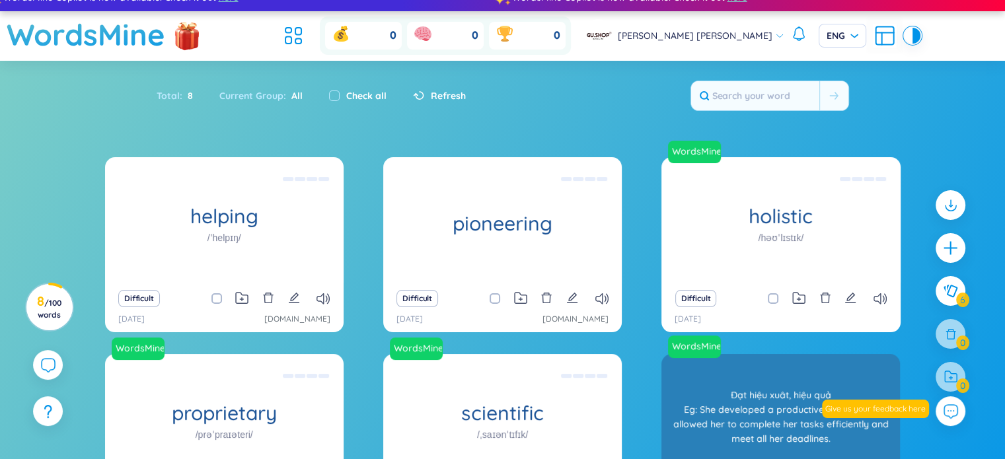
scroll to position [16, 0]
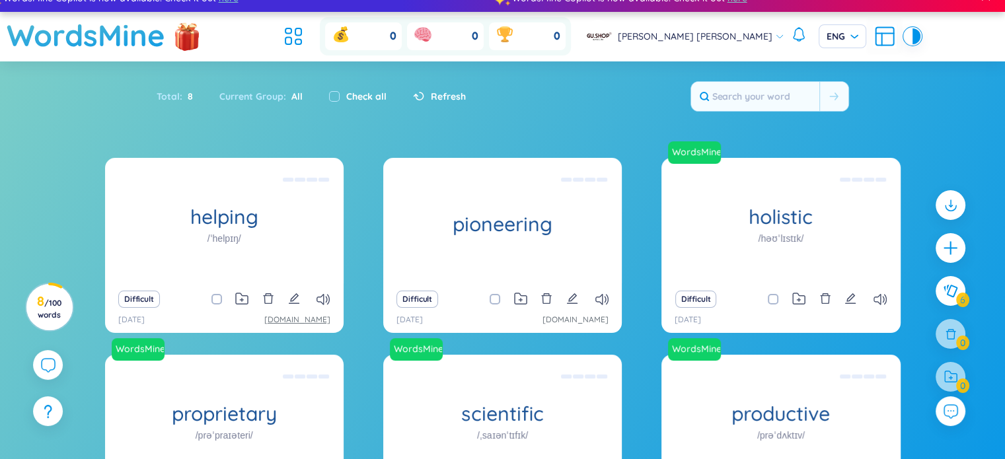
click at [312, 322] on link "[DOMAIN_NAME]" at bounding box center [297, 320] width 66 height 13
click at [674, 36] on span "[PERSON_NAME] [PERSON_NAME]" at bounding box center [694, 36] width 155 height 15
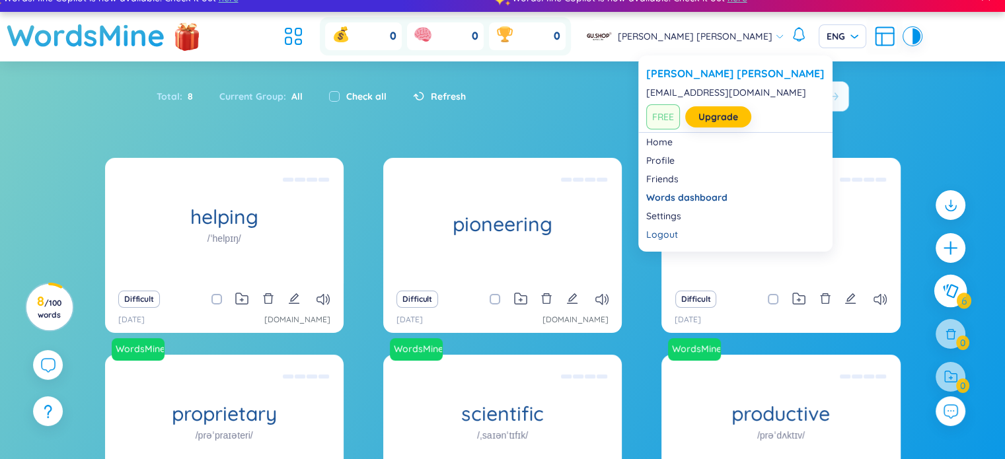
click at [964, 299] on button at bounding box center [950, 291] width 33 height 33
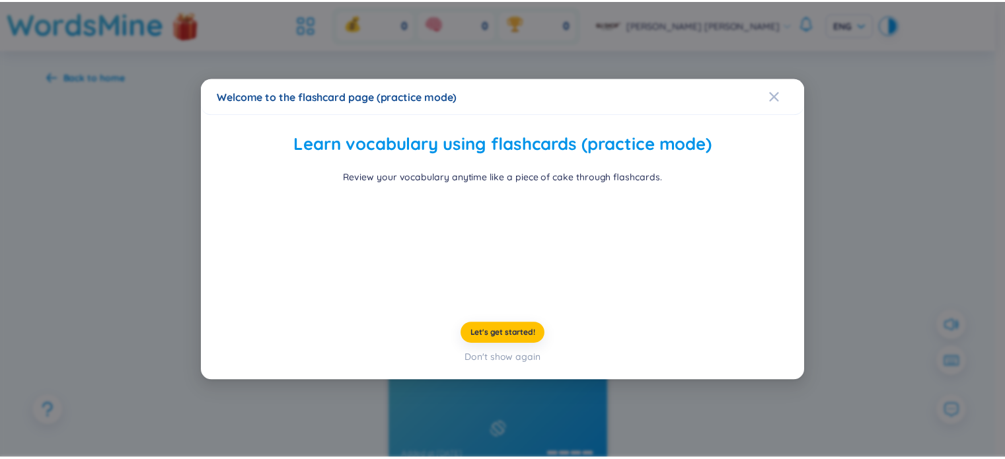
scroll to position [42, 0]
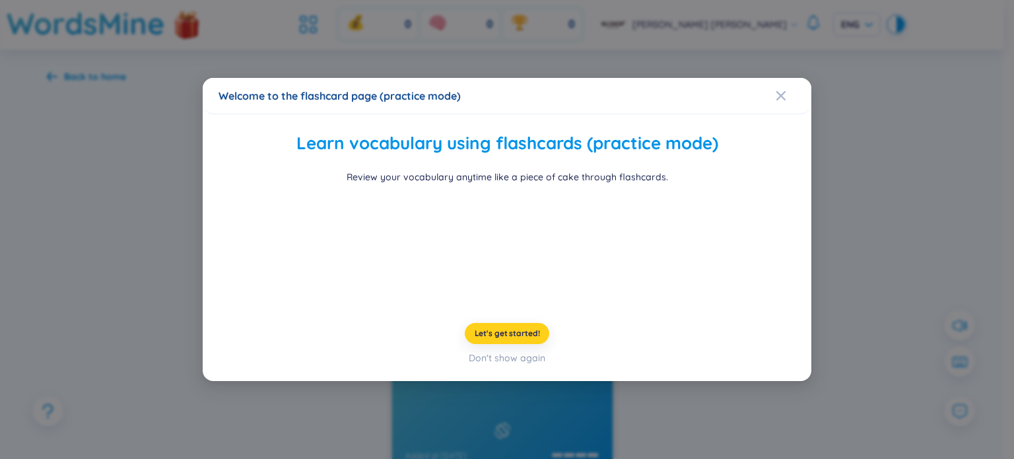
click at [487, 344] on button "Let's get started!" at bounding box center [507, 333] width 85 height 21
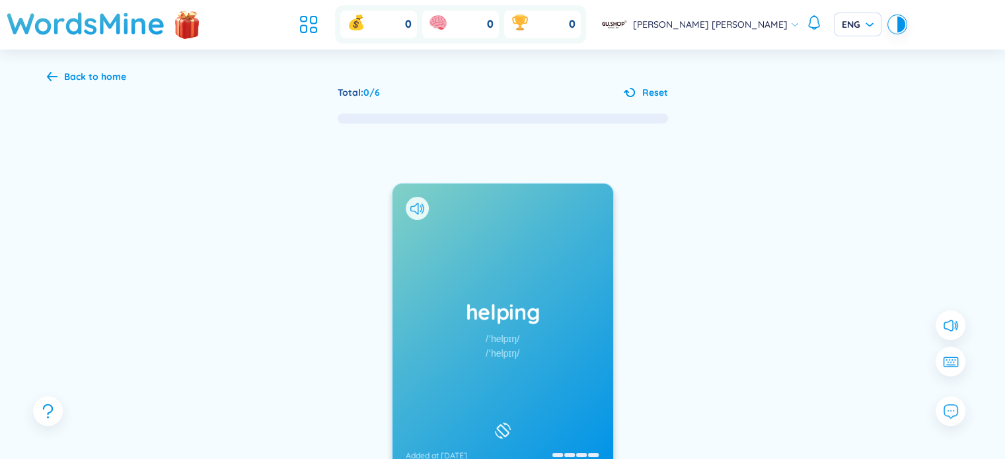
click at [728, 327] on div at bounding box center [810, 371] width 198 height 264
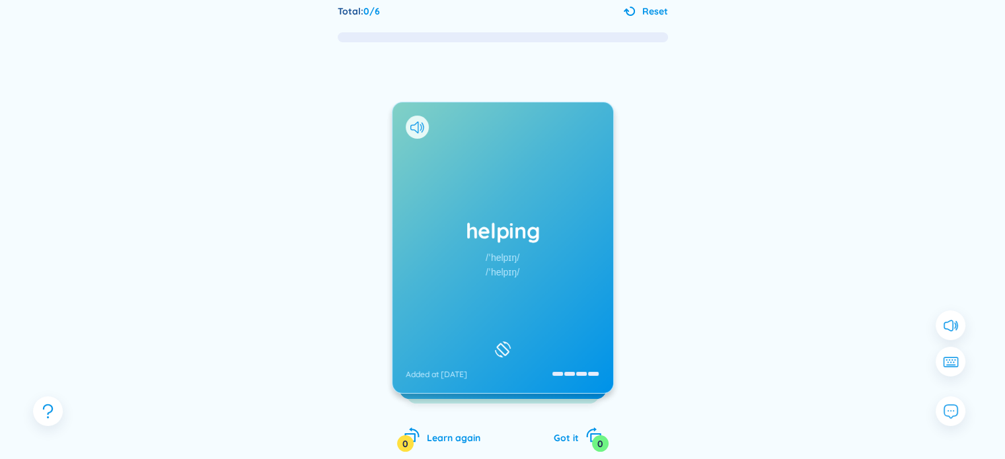
scroll to position [80, 0]
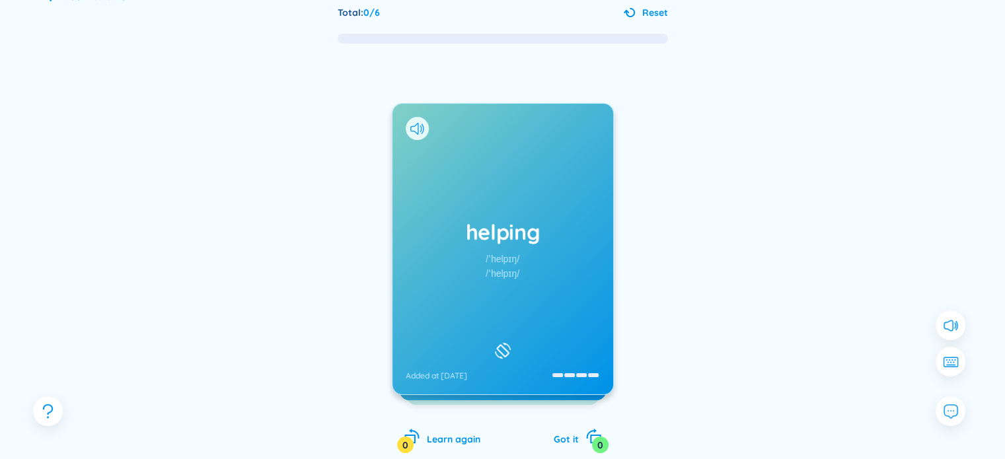
click at [503, 213] on div "helping /ˈhelpɪŋ/ /ˈhelpɪŋ/ Added at 14/8/2025" at bounding box center [502, 249] width 221 height 291
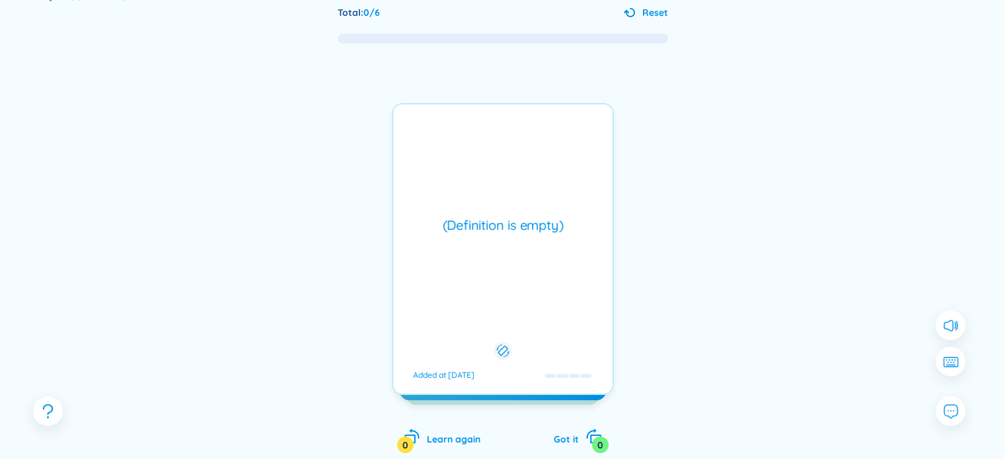
click at [503, 213] on div "(Definition is empty) Added at 14/8/2025" at bounding box center [503, 249] width 222 height 292
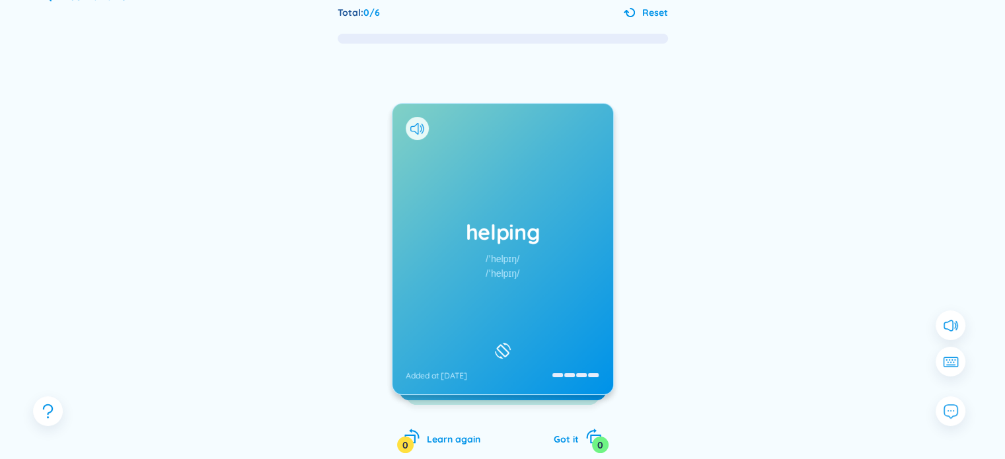
click at [503, 213] on div "helping /ˈhelpɪŋ/ /ˈhelpɪŋ/ Added at 14/8/2025" at bounding box center [502, 249] width 221 height 291
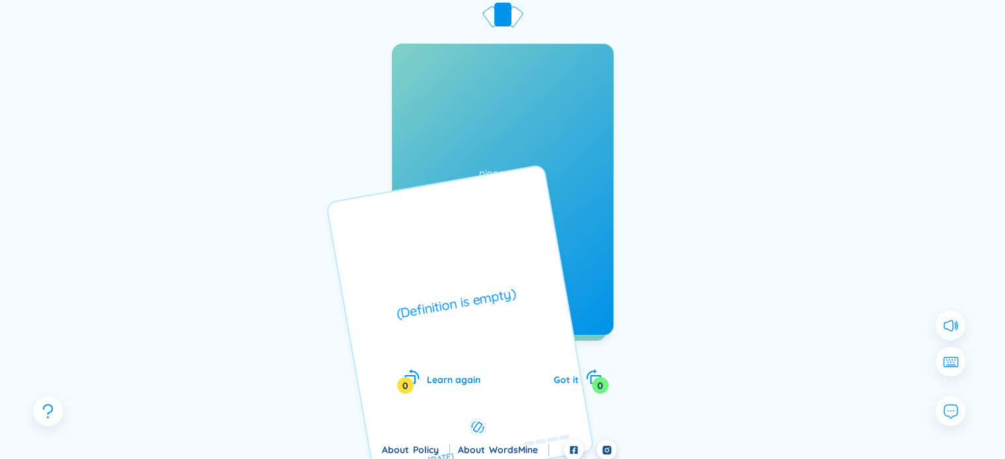
scroll to position [146, 0]
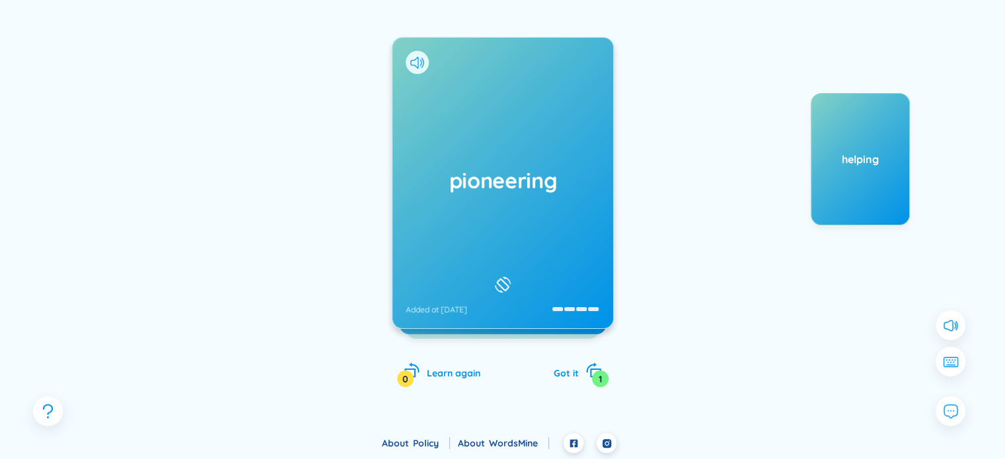
click at [522, 207] on div "pioneering Added at 14/8/2025" at bounding box center [502, 183] width 221 height 291
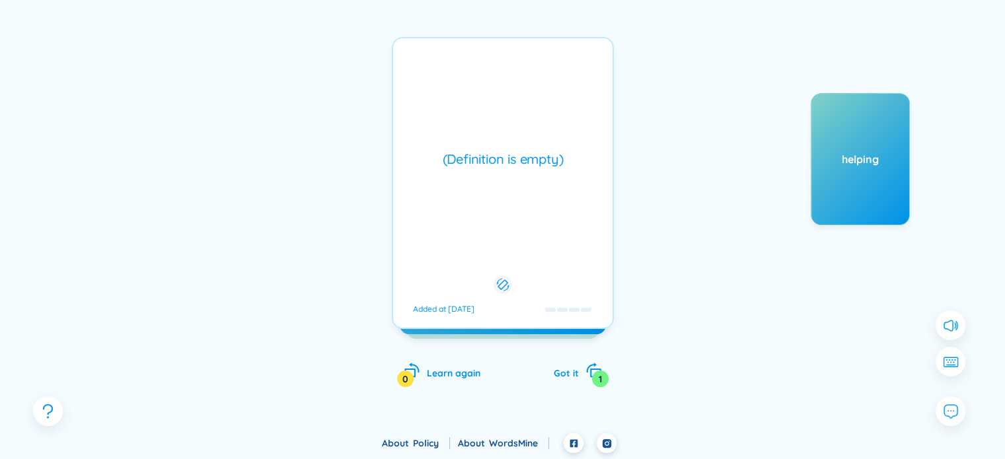
click at [565, 252] on div "(Definition is empty) Added at 14/8/2025" at bounding box center [503, 183] width 222 height 292
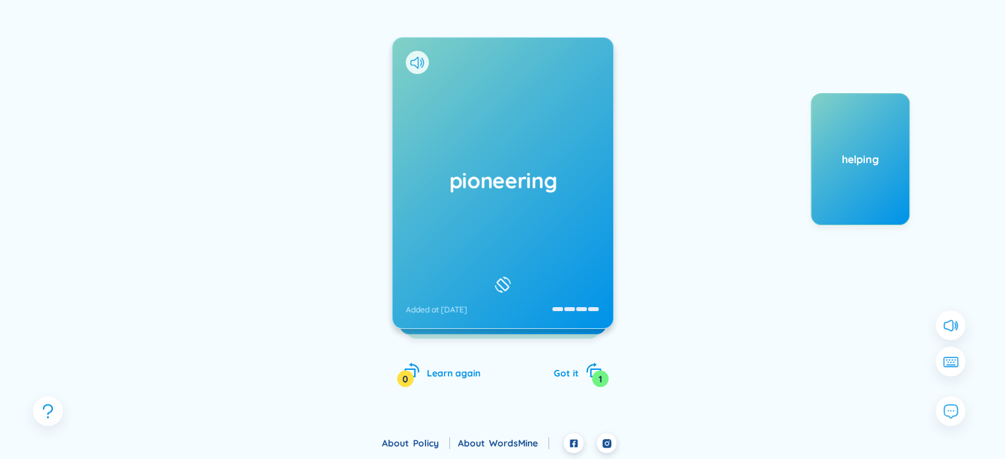
click at [505, 279] on icon at bounding box center [503, 285] width 20 height 16
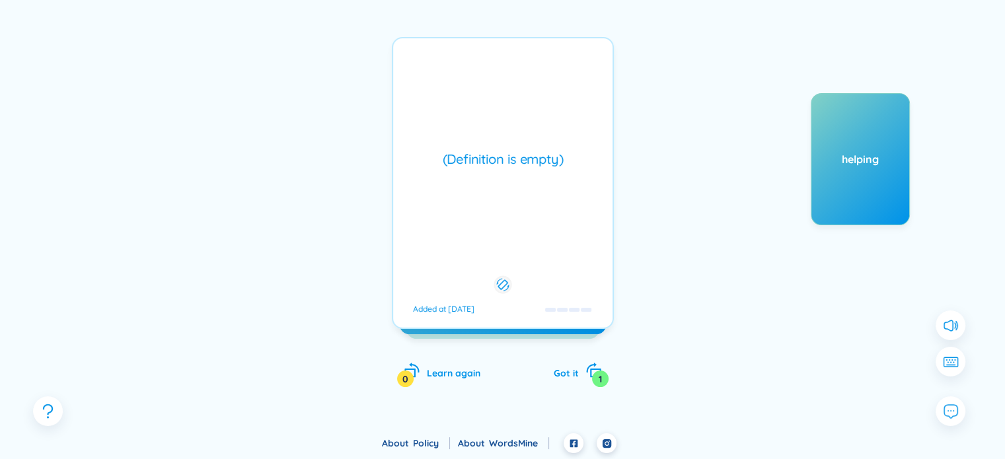
click at [516, 163] on div "(Definition is empty)" at bounding box center [503, 159] width 206 height 18
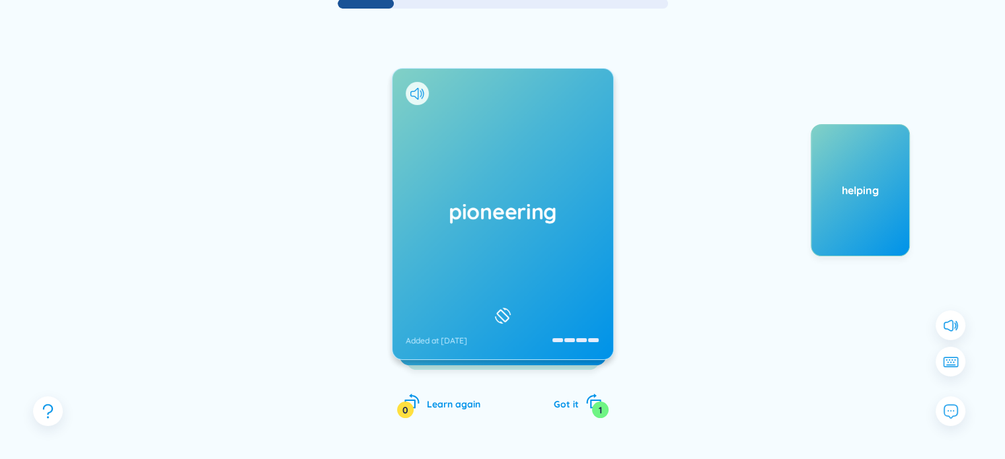
scroll to position [119, 0]
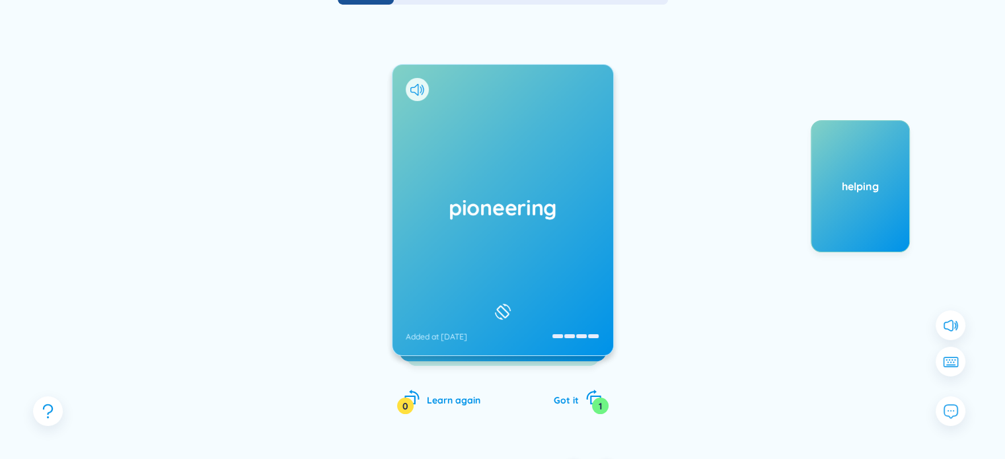
click at [535, 236] on div "pioneering Added at 14/8/2025" at bounding box center [502, 210] width 221 height 291
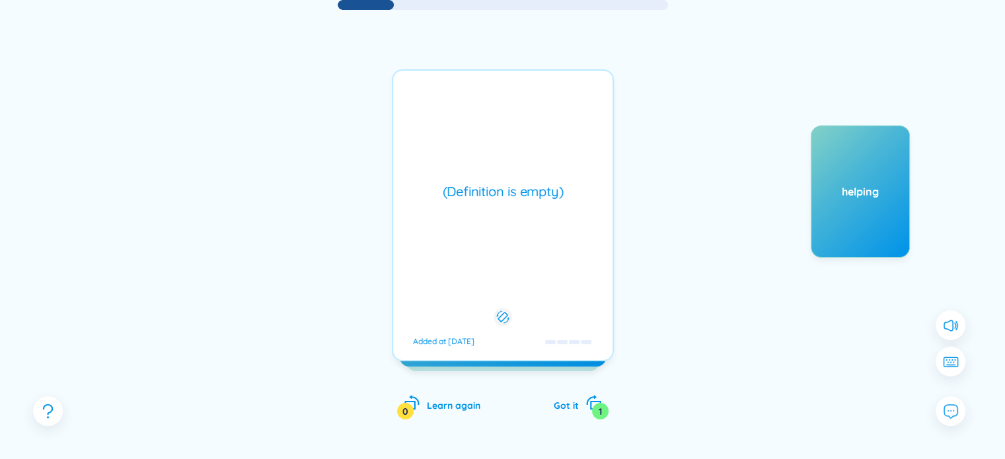
scroll to position [114, 0]
drag, startPoint x: 545, startPoint y: 224, endPoint x: 766, endPoint y: 398, distance: 281.3
drag, startPoint x: 766, startPoint y: 398, endPoint x: 573, endPoint y: 238, distance: 250.5
click at [573, 238] on div "(Definition is empty) Added at 14/8/2025" at bounding box center [503, 215] width 222 height 292
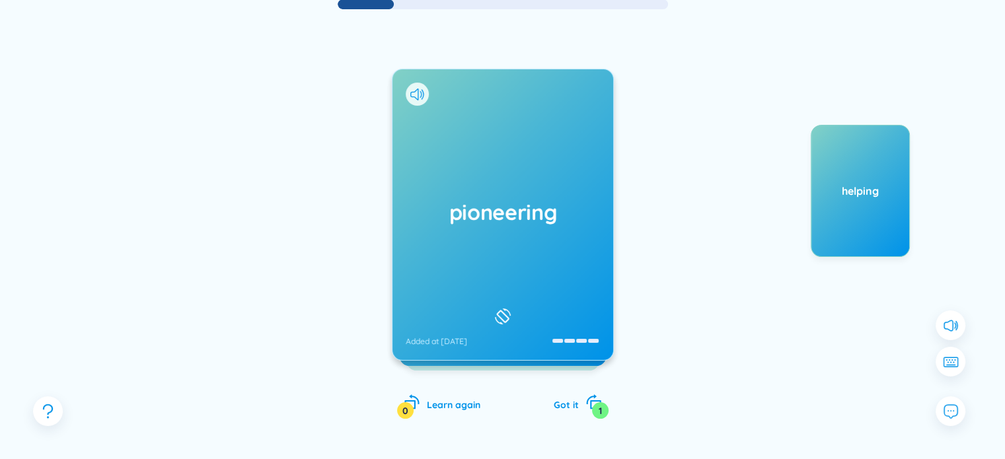
drag, startPoint x: 573, startPoint y: 238, endPoint x: 392, endPoint y: 384, distance: 233.4
click at [392, 384] on div "pioneering Added at 14/8/2025 (Definition is empty) Added at 14/8/2025 holistic…" at bounding box center [503, 257] width 222 height 376
click at [484, 278] on div "pioneering Added at 14/8/2025" at bounding box center [502, 214] width 221 height 291
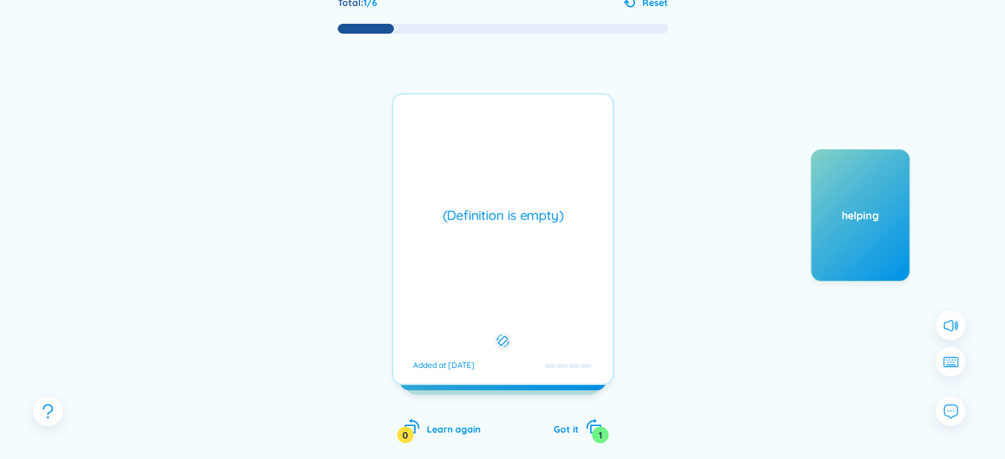
scroll to position [146, 0]
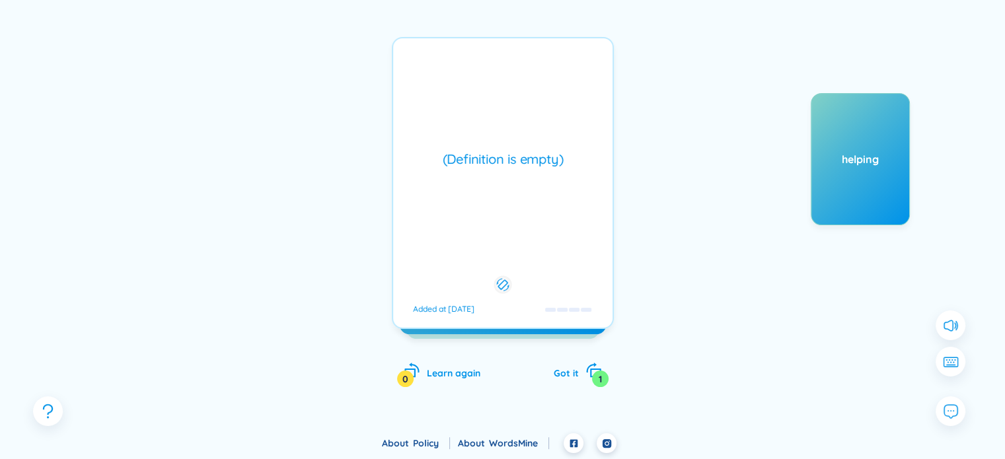
click at [528, 222] on div "(Definition is empty) Added at 14/8/2025" at bounding box center [503, 183] width 222 height 292
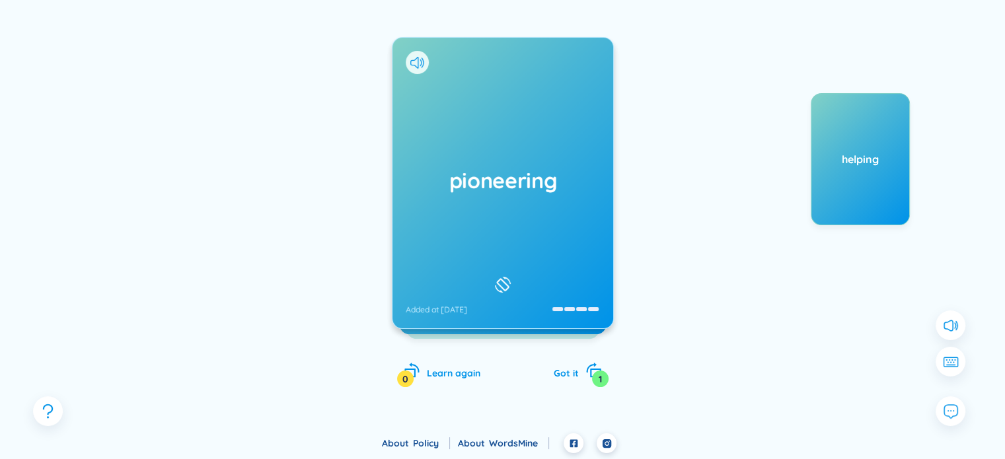
click at [521, 227] on div "(Definition is empty) Added at 14/8/2025" at bounding box center [503, 183] width 222 height 292
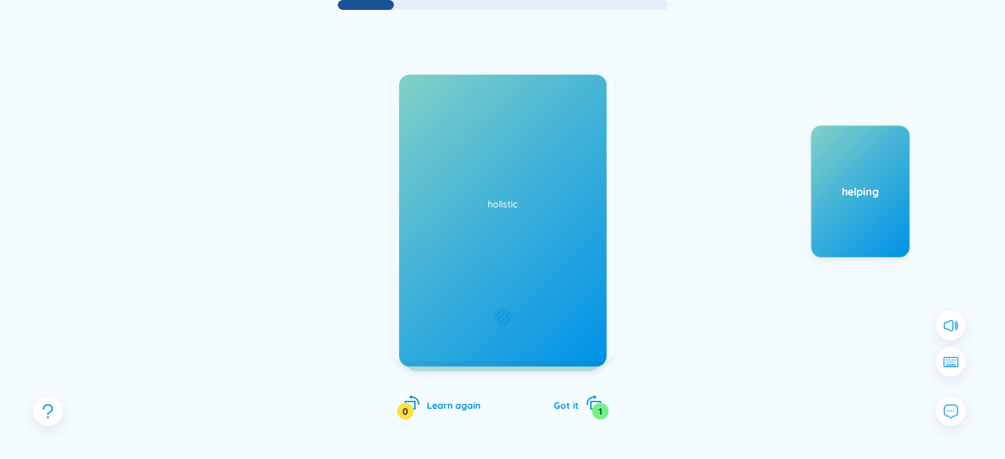
scroll to position [0, 0]
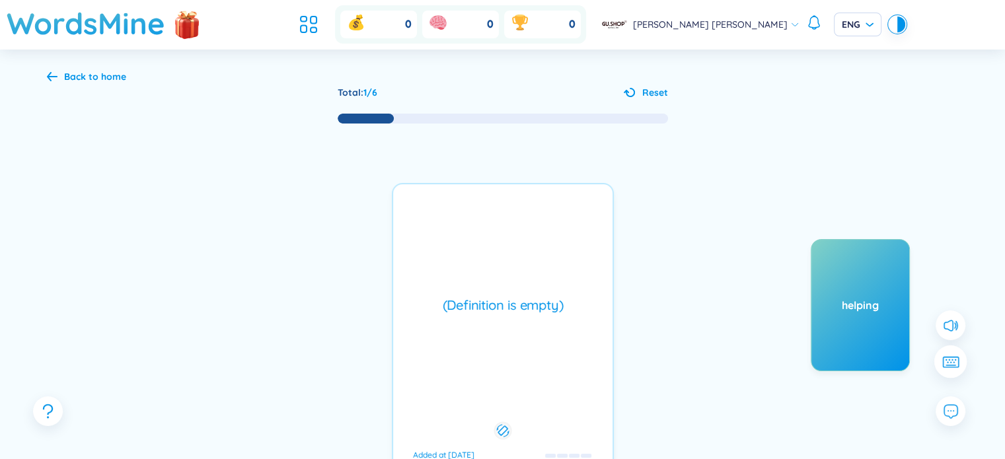
click at [945, 365] on icon at bounding box center [950, 365] width 10 height 1
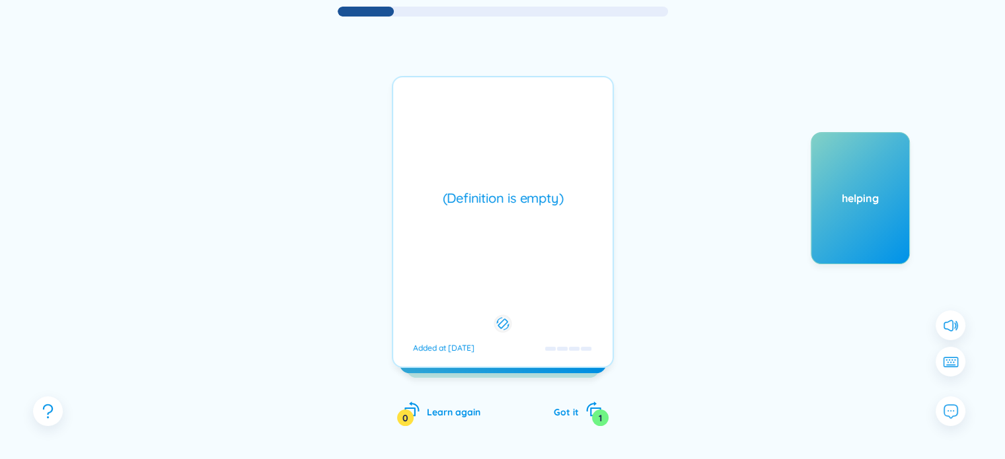
scroll to position [112, 0]
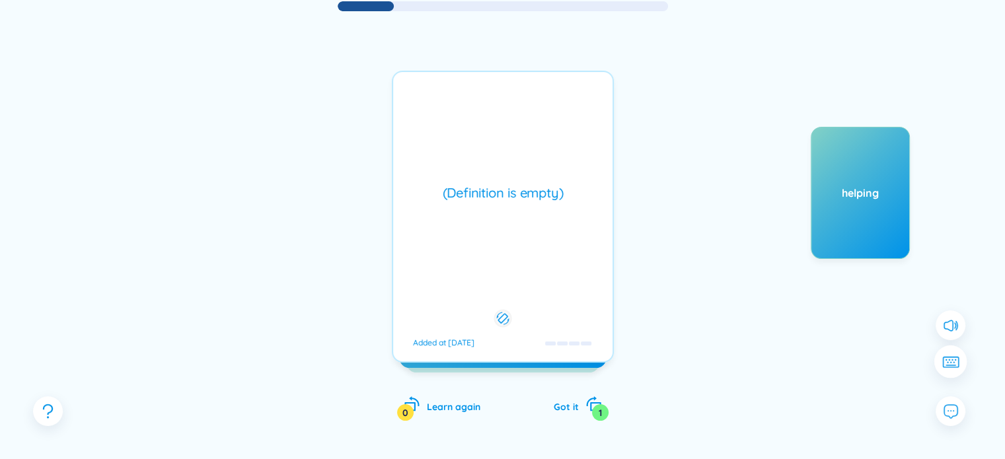
click at [956, 359] on icon at bounding box center [949, 362] width 17 height 12
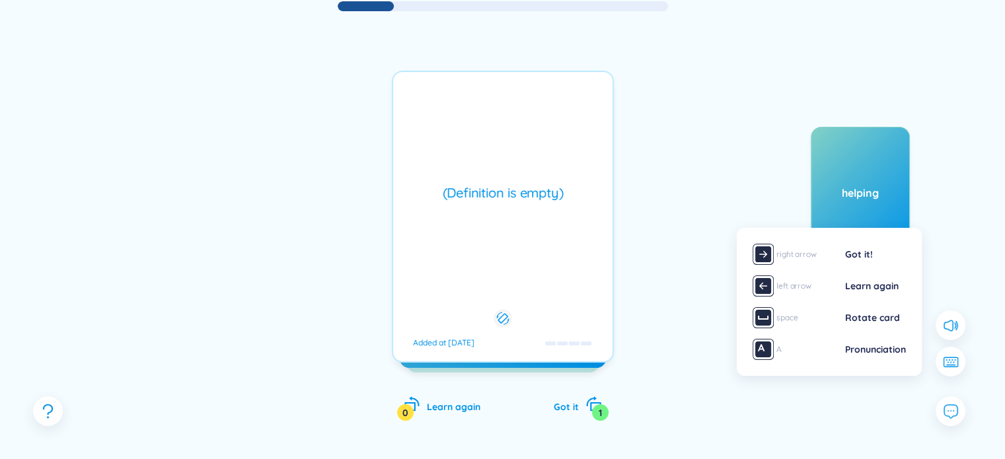
click at [687, 257] on div "pioneering Added at 14/8/2025 (Definition is empty) Added at 14/8/2025 holistic…" at bounding box center [502, 230] width 911 height 435
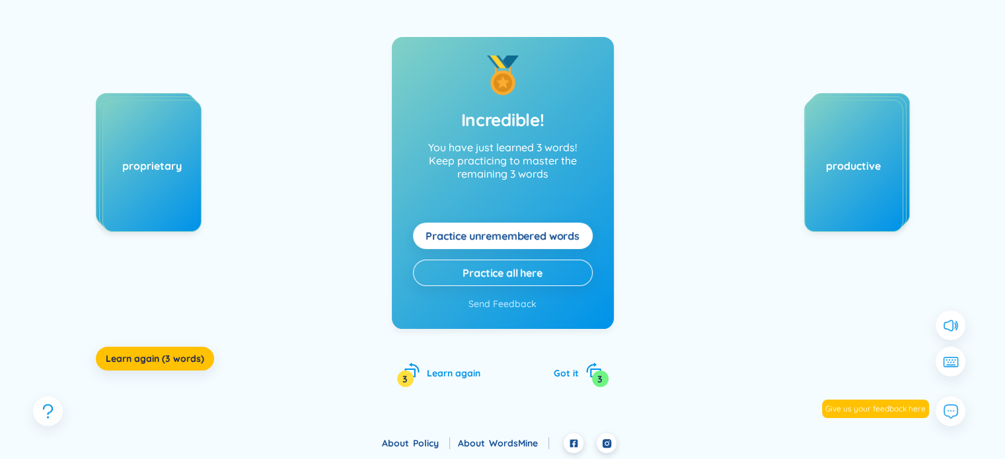
scroll to position [146, 0]
click at [571, 444] on icon at bounding box center [573, 443] width 9 height 9
